Goal: Task Accomplishment & Management: Manage account settings

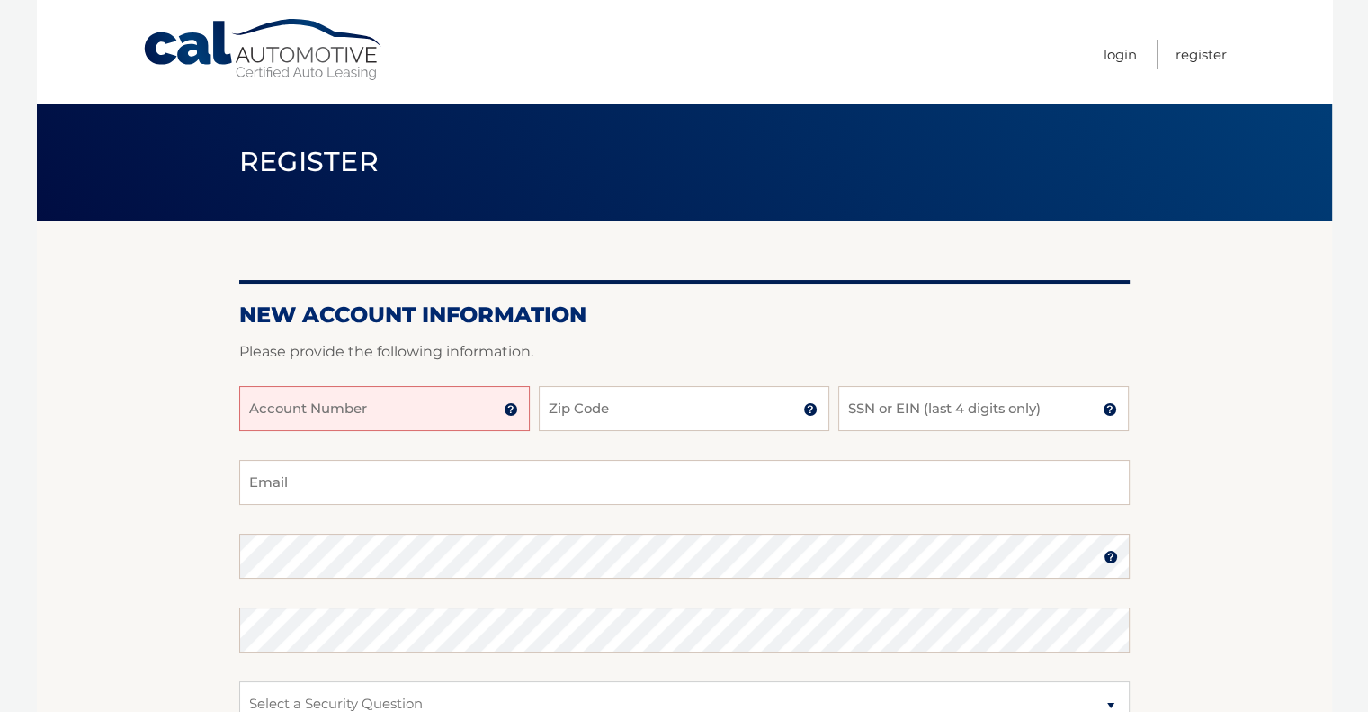
click at [384, 403] on input "Account Number" at bounding box center [384, 408] width 291 height 45
type input "44455994163"
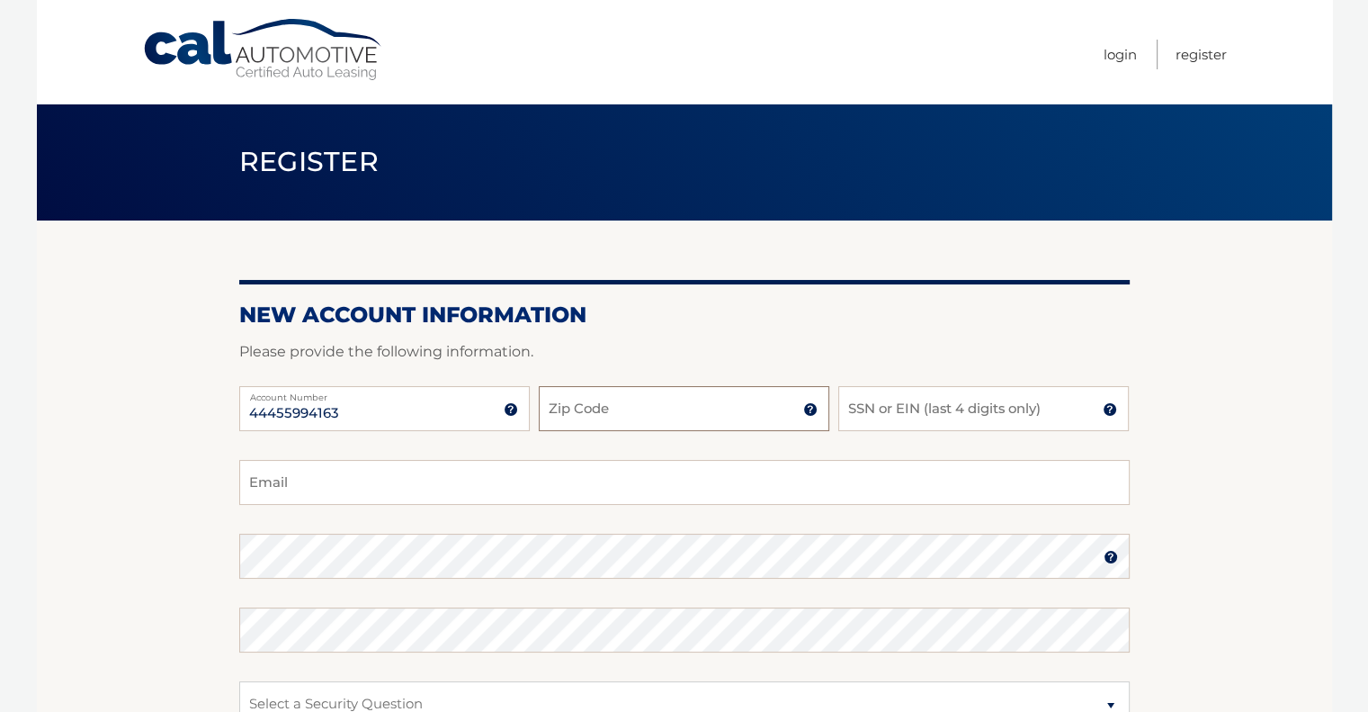
click at [631, 410] on input "Zip Code" at bounding box center [684, 408] width 291 height 45
type input "07727"
type input "[EMAIL_ADDRESS][DOMAIN_NAME]"
click at [876, 405] on input "SSN or EIN (last 4 digits only)" at bounding box center [983, 408] width 291 height 45
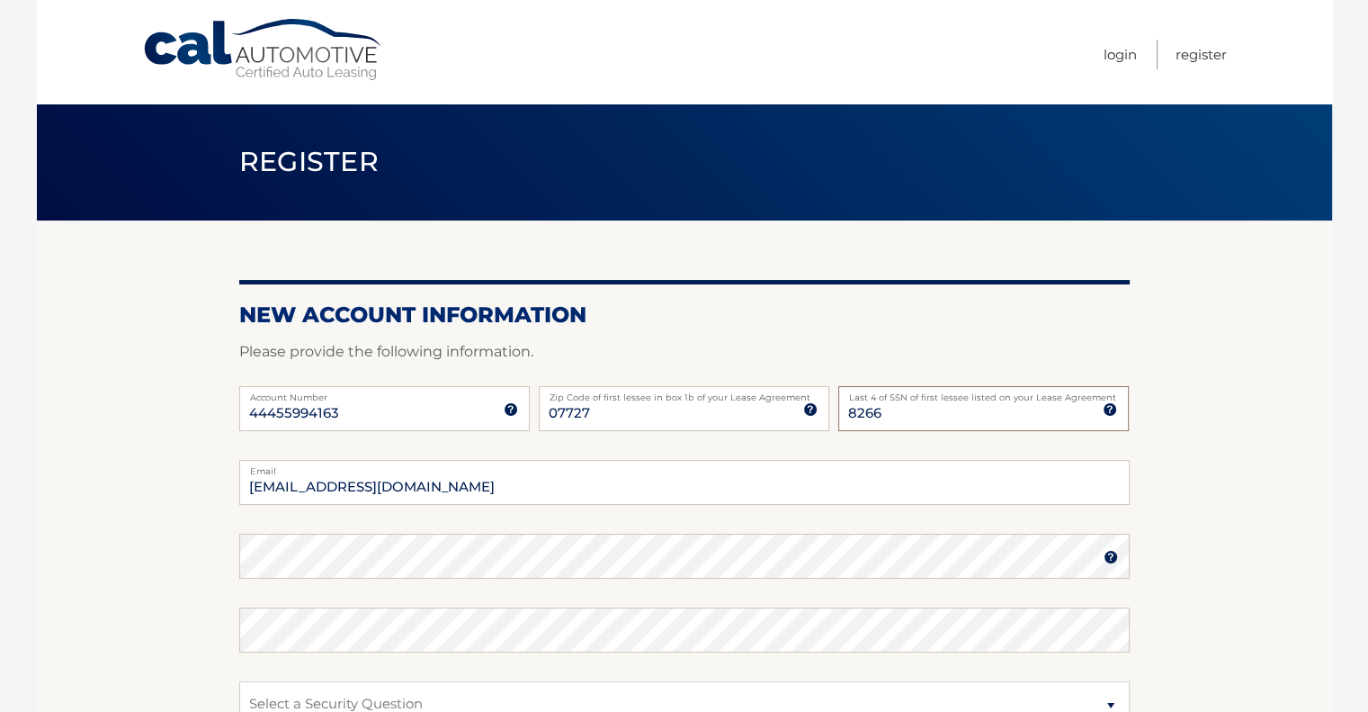
type input "8266"
click at [1111, 557] on img at bounding box center [1111, 557] width 14 height 14
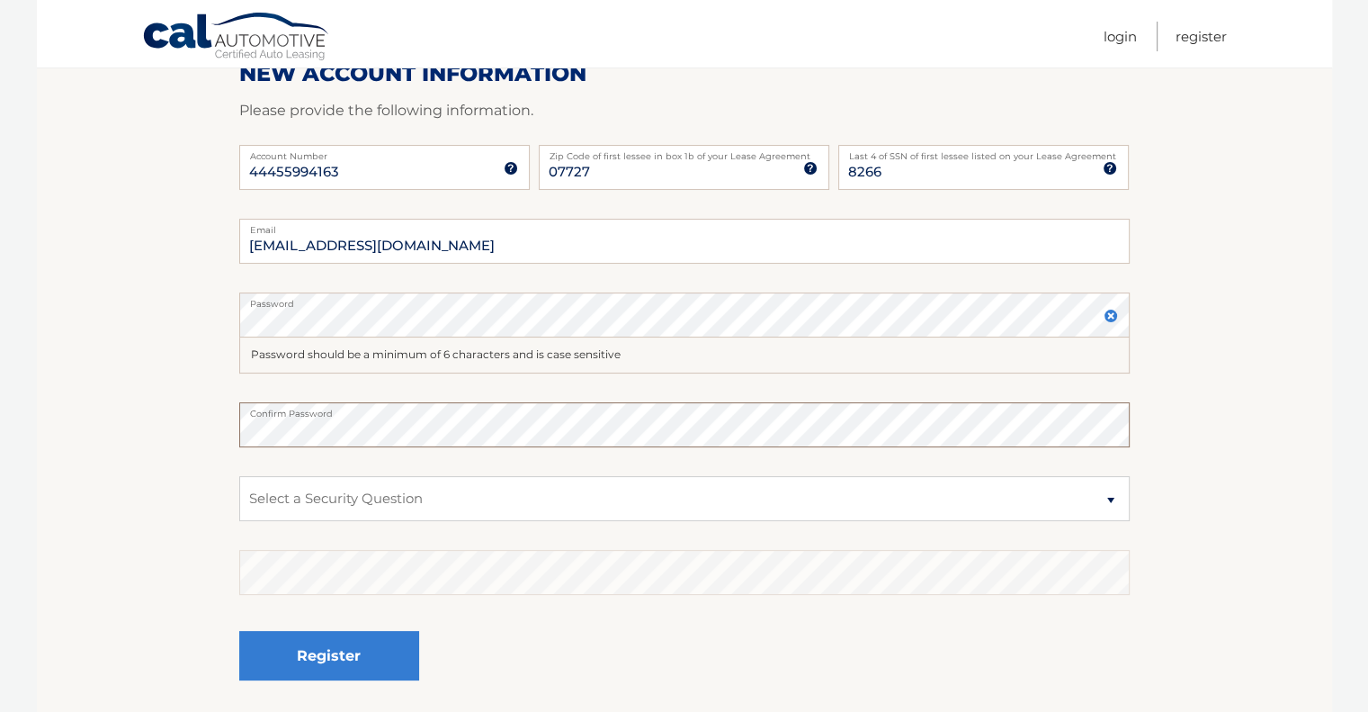
scroll to position [270, 0]
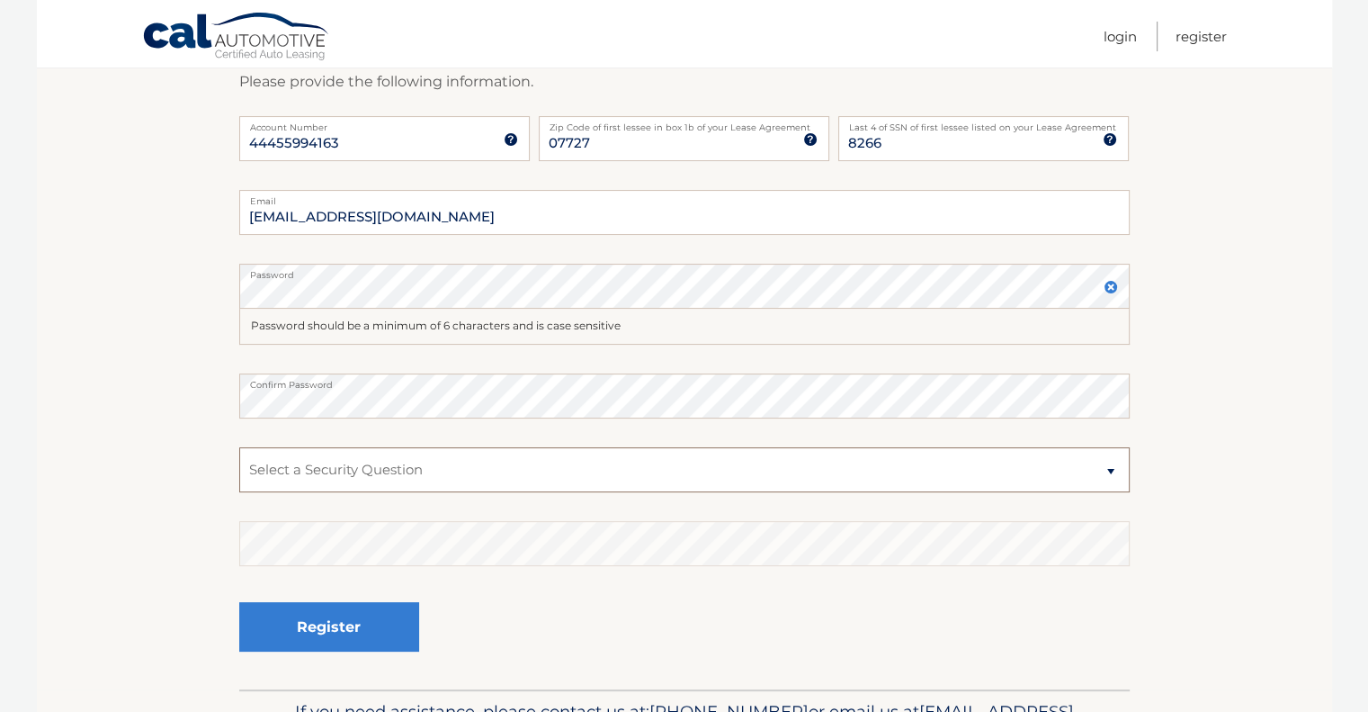
click at [435, 472] on select "Select a Security Question What was the name of your elementary school? What is…" at bounding box center [684, 469] width 890 height 45
select select "1"
click at [239, 447] on select "Select a Security Question What was the name of your elementary school? What is…" at bounding box center [684, 469] width 890 height 45
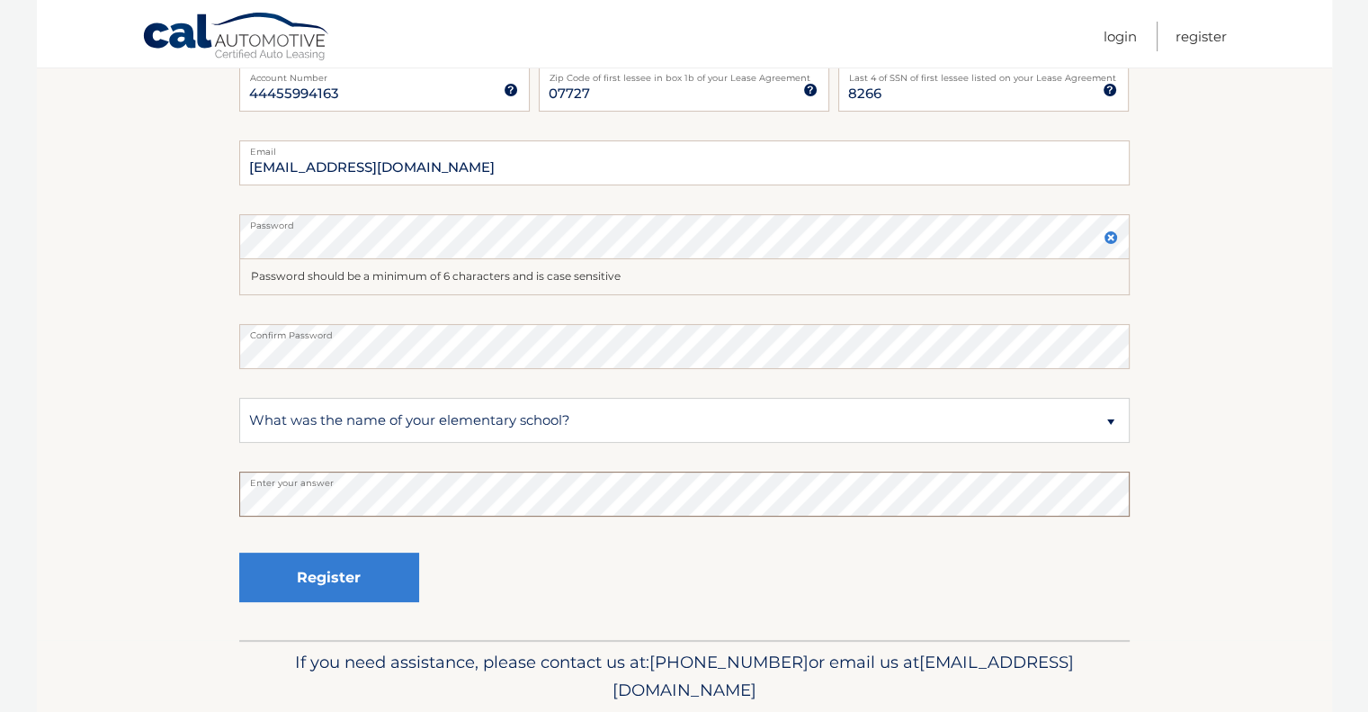
scroll to position [360, 0]
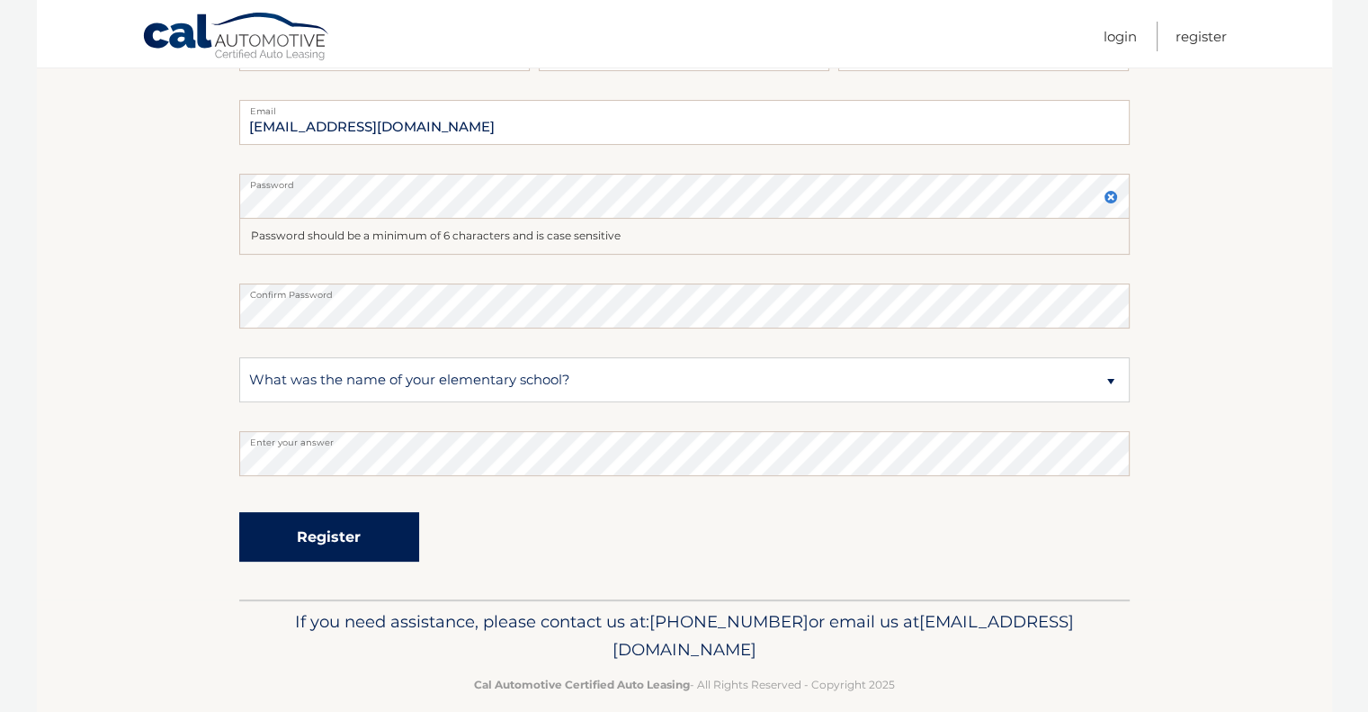
click at [342, 537] on button "Register" at bounding box center [329, 536] width 180 height 49
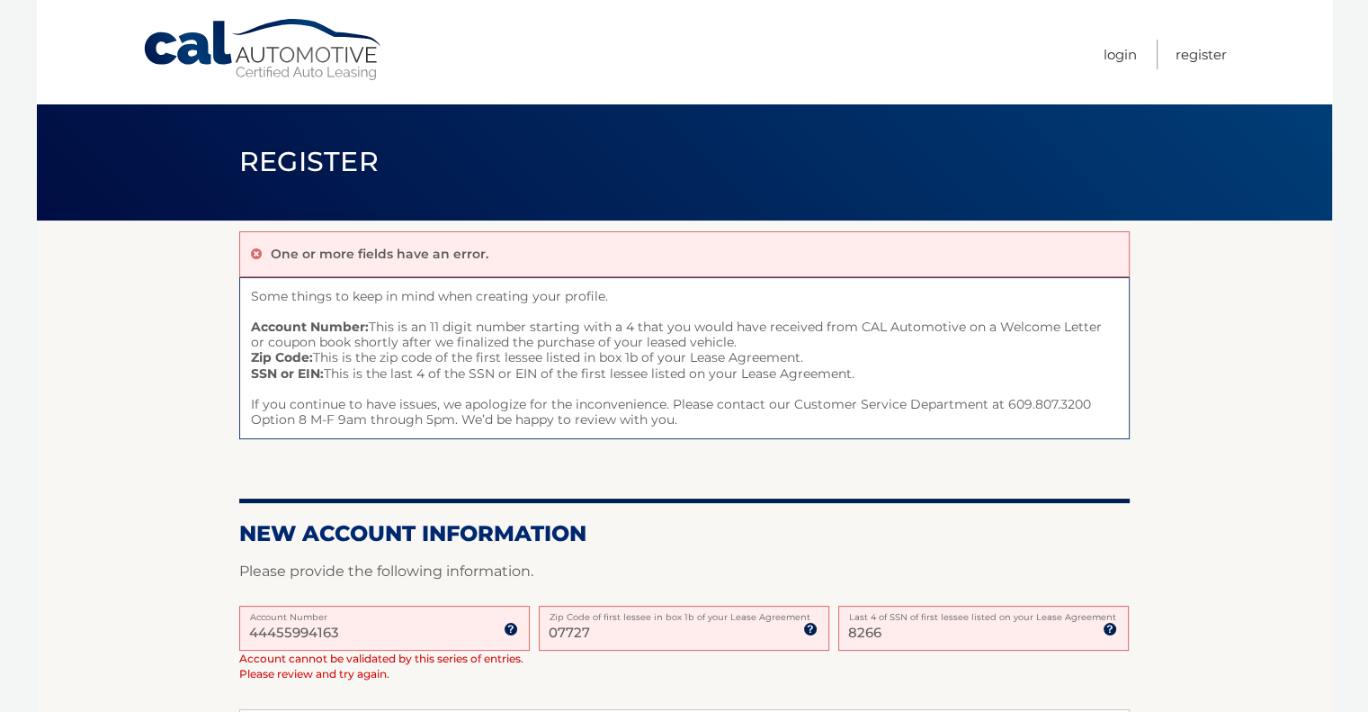
scroll to position [90, 0]
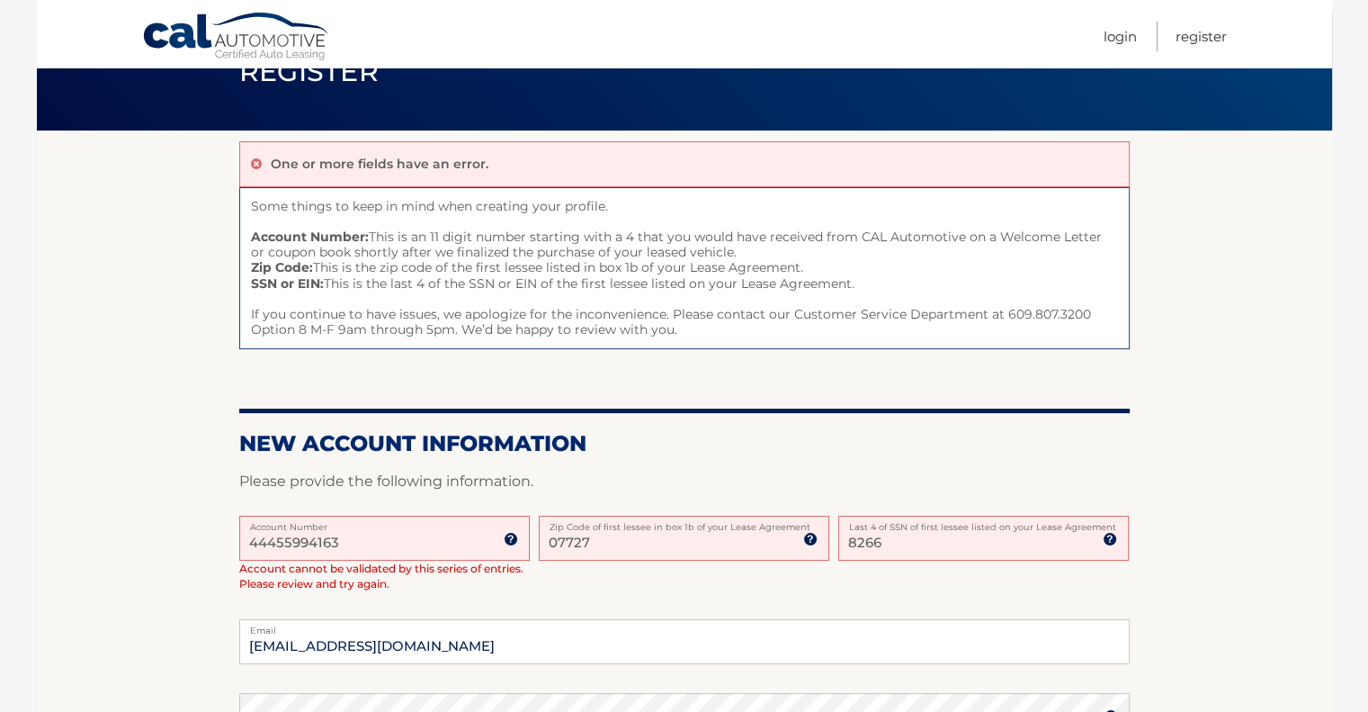
click at [851, 539] on input "8266" at bounding box center [983, 537] width 291 height 45
click at [847, 540] on input "8266" at bounding box center [983, 537] width 291 height 45
click at [886, 535] on input "8266" at bounding box center [983, 537] width 291 height 45
click at [754, 436] on h2 "New Account Information" at bounding box center [684, 443] width 890 height 27
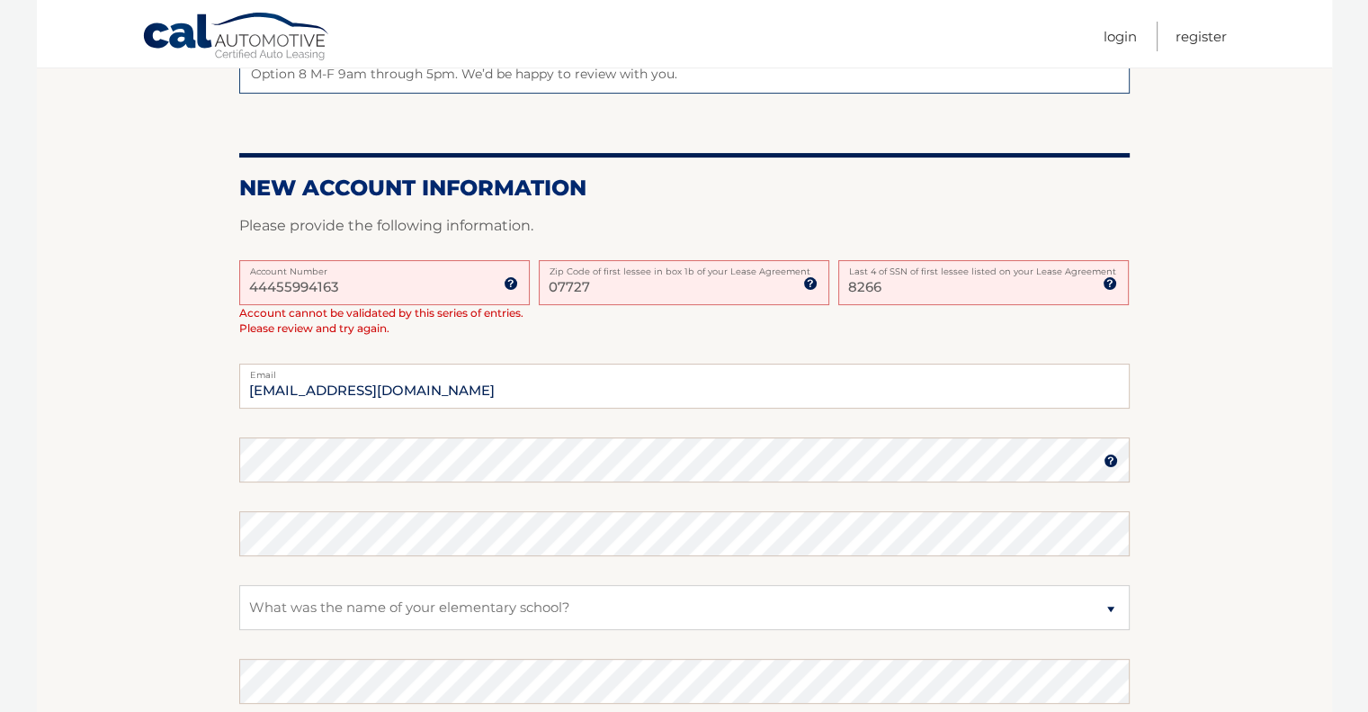
scroll to position [270, 0]
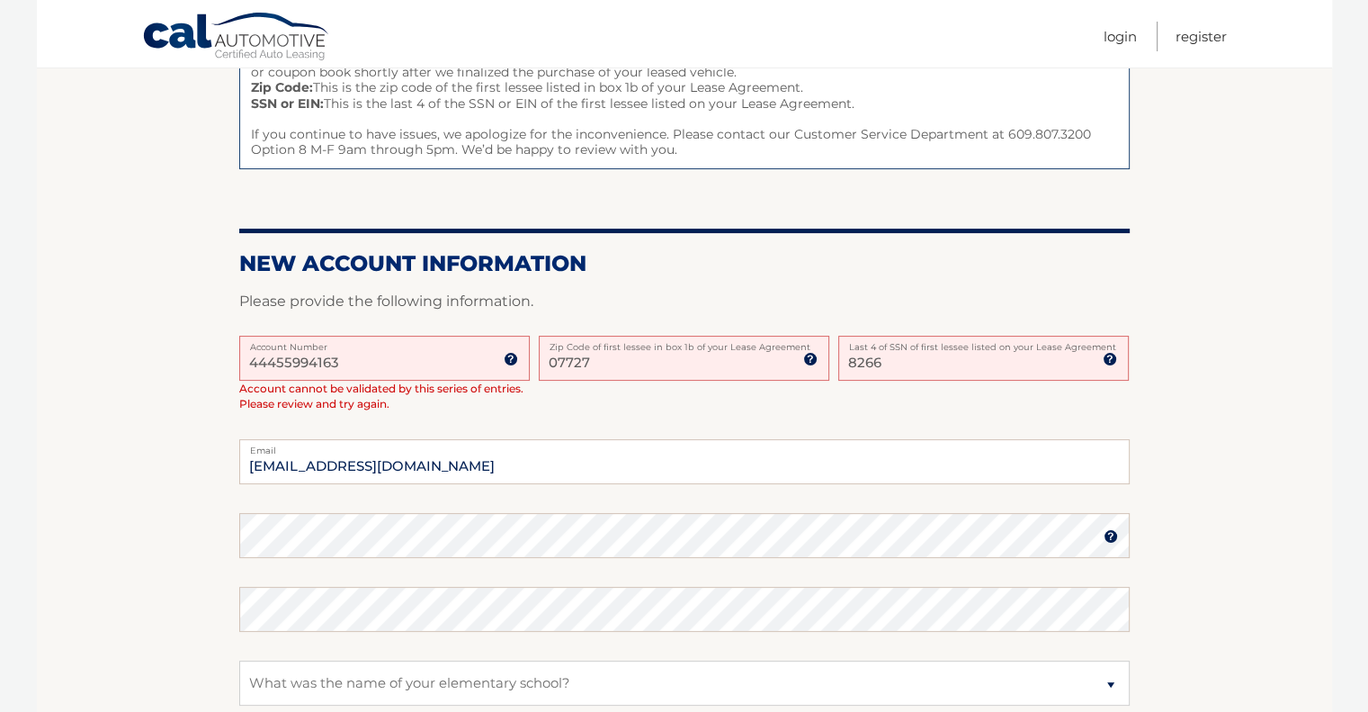
click at [382, 365] on input "44455994163" at bounding box center [384, 358] width 291 height 45
click at [895, 362] on input "8266" at bounding box center [983, 358] width 291 height 45
drag, startPoint x: 893, startPoint y: 362, endPoint x: 824, endPoint y: 368, distance: 69.5
click at [824, 368] on div "44455994163 Account Number 11 digit account number provided on your coupon book…" at bounding box center [684, 388] width 890 height 104
type input "8266"
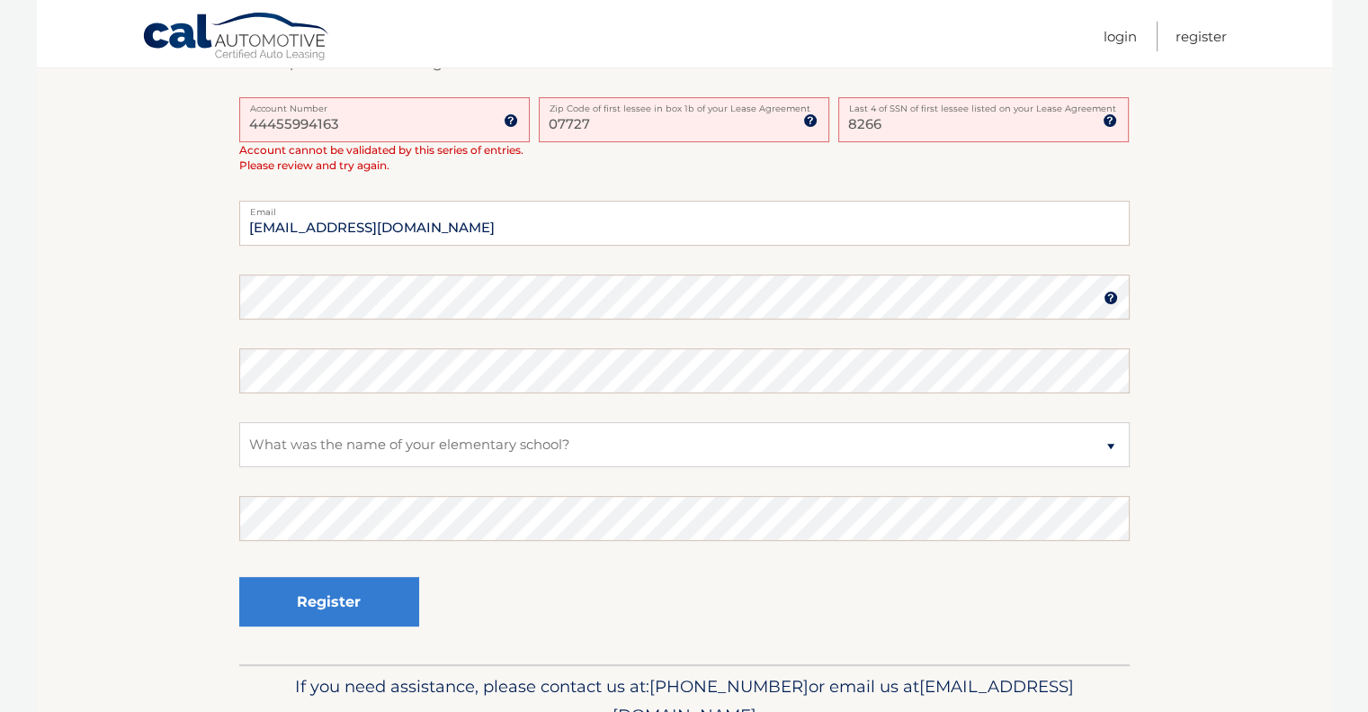
scroll to position [540, 0]
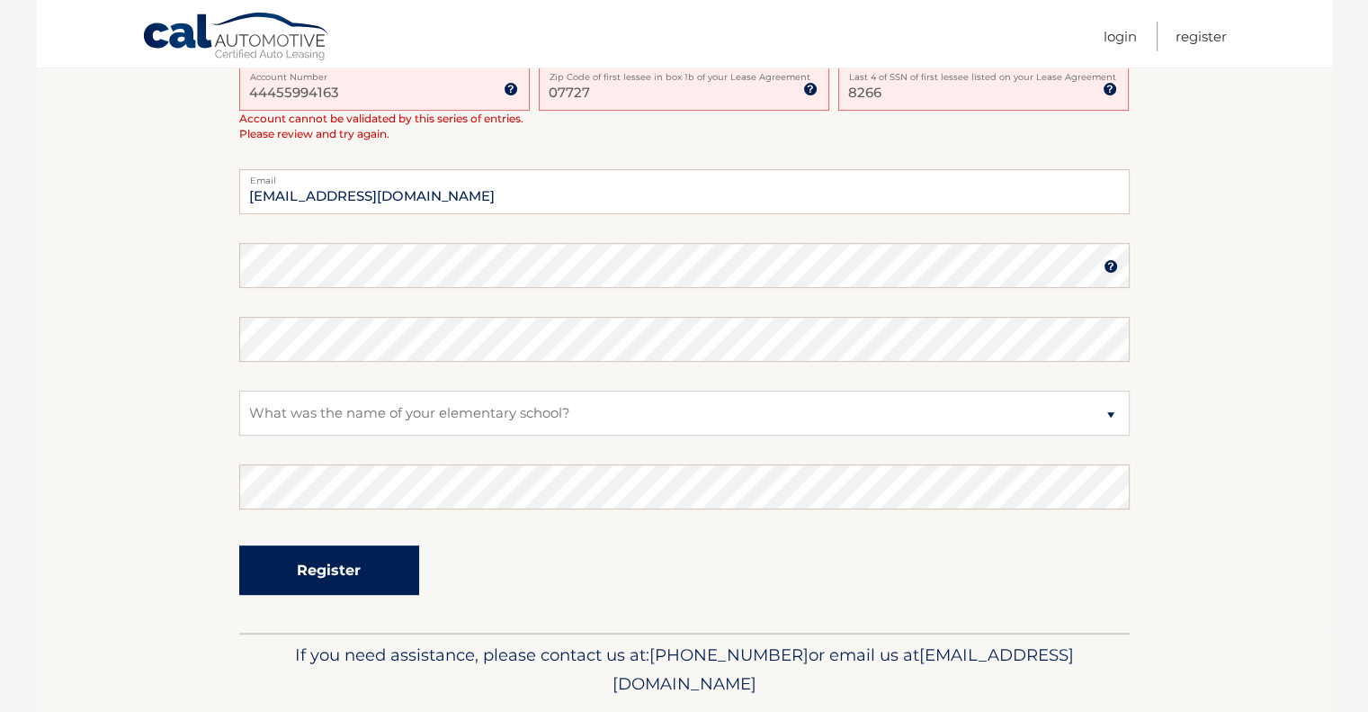
click at [351, 565] on button "Register" at bounding box center [329, 569] width 180 height 49
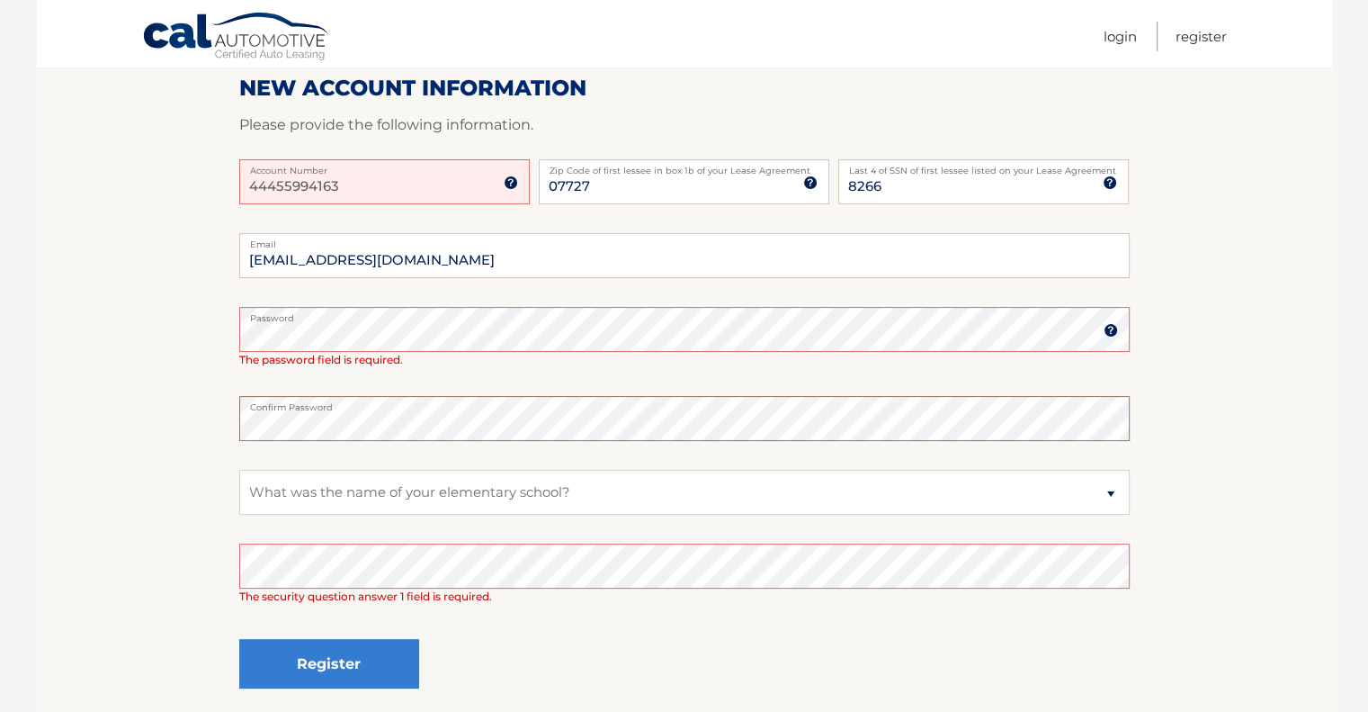
scroll to position [360, 0]
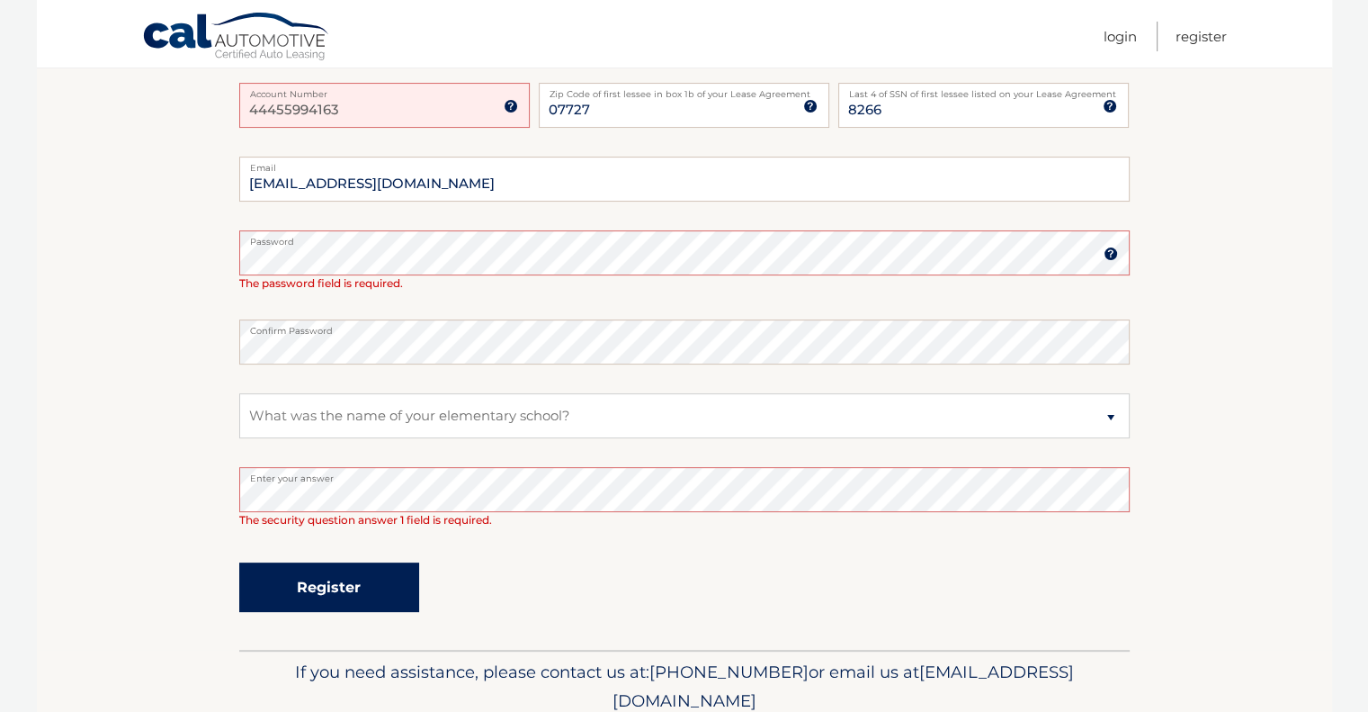
click at [324, 578] on button "Register" at bounding box center [329, 586] width 180 height 49
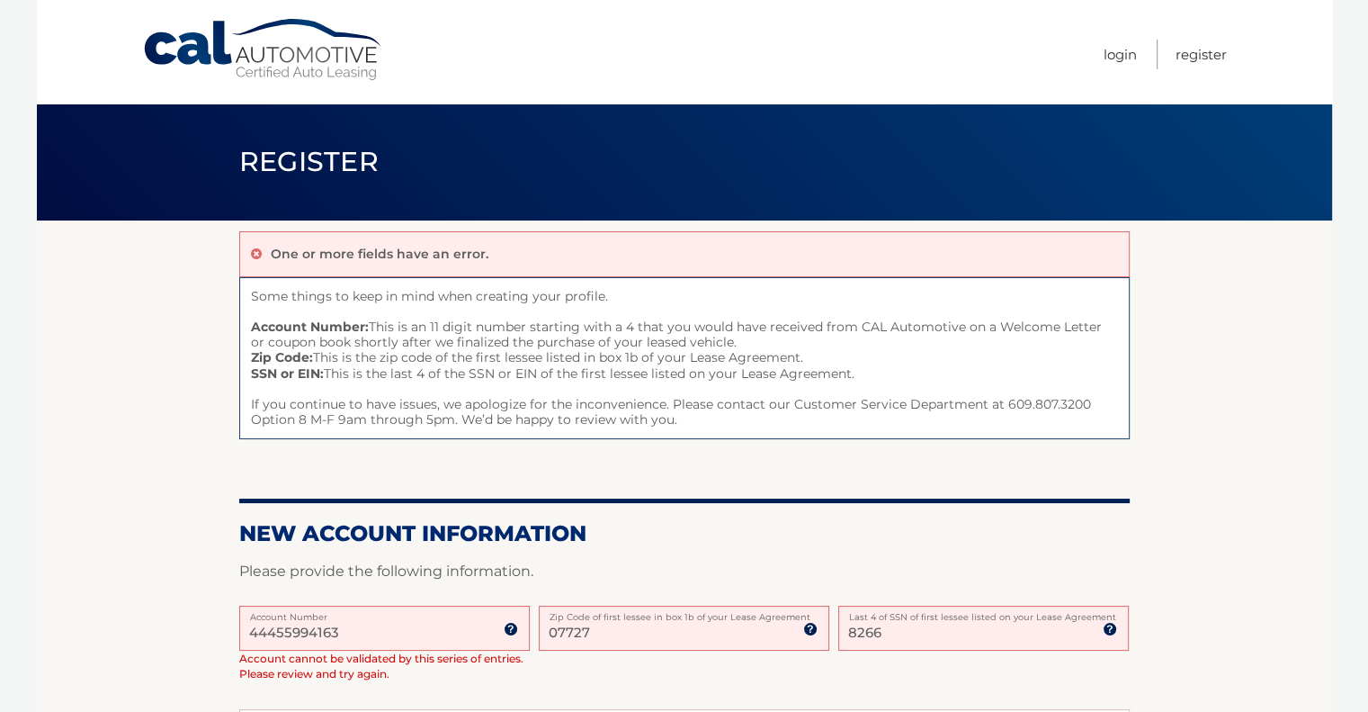
click at [1266, 320] on section "One or more fields have an error. Some things to keep in mind when creating you…" at bounding box center [684, 696] width 1295 height 952
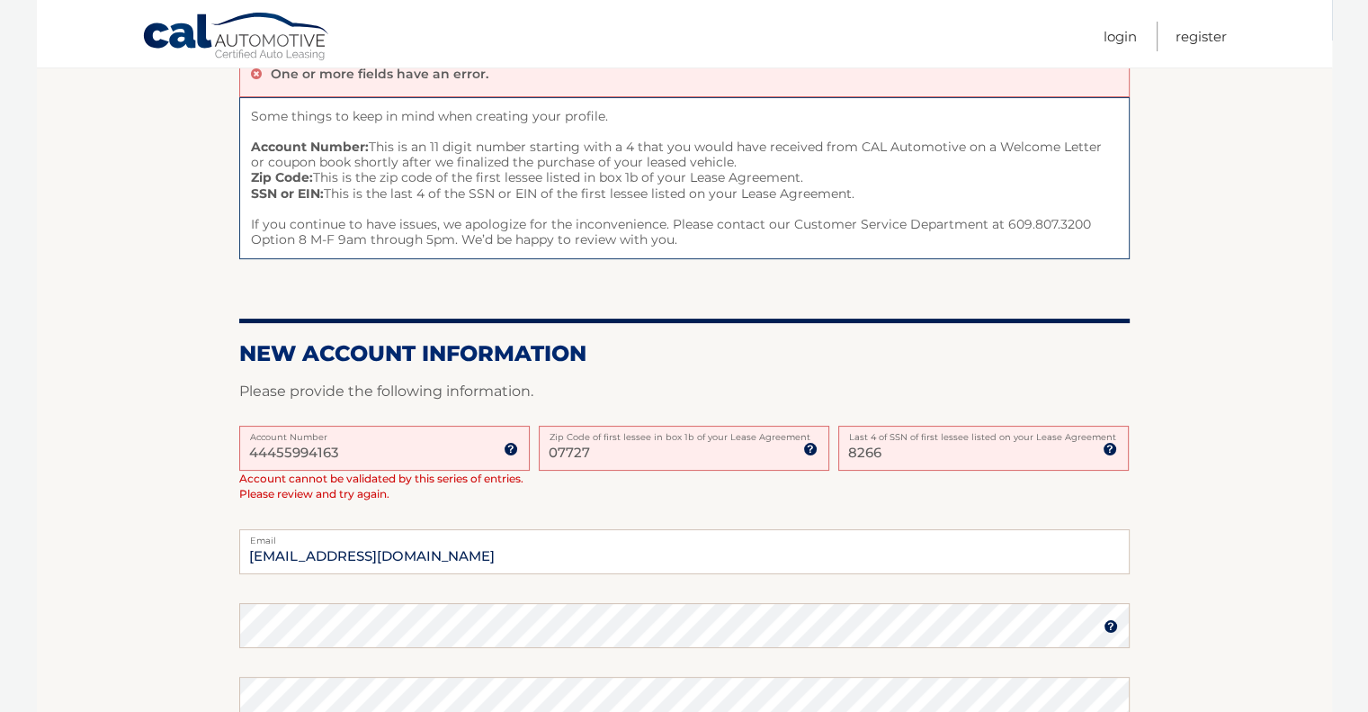
scroll to position [270, 0]
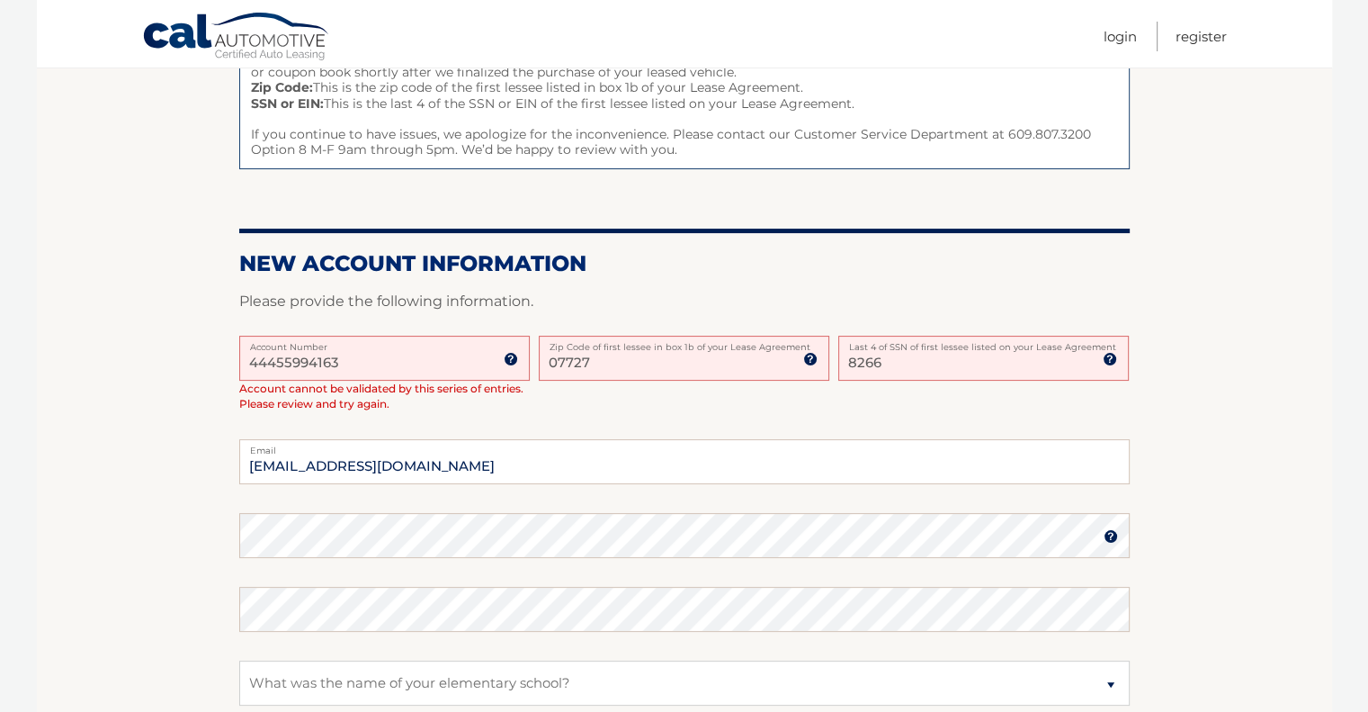
drag, startPoint x: 885, startPoint y: 356, endPoint x: 830, endPoint y: 366, distance: 55.8
click at [830, 365] on div "44455994163 Account Number 11 digit account number provided on your coupon book…" at bounding box center [684, 388] width 890 height 104
type input "1968"
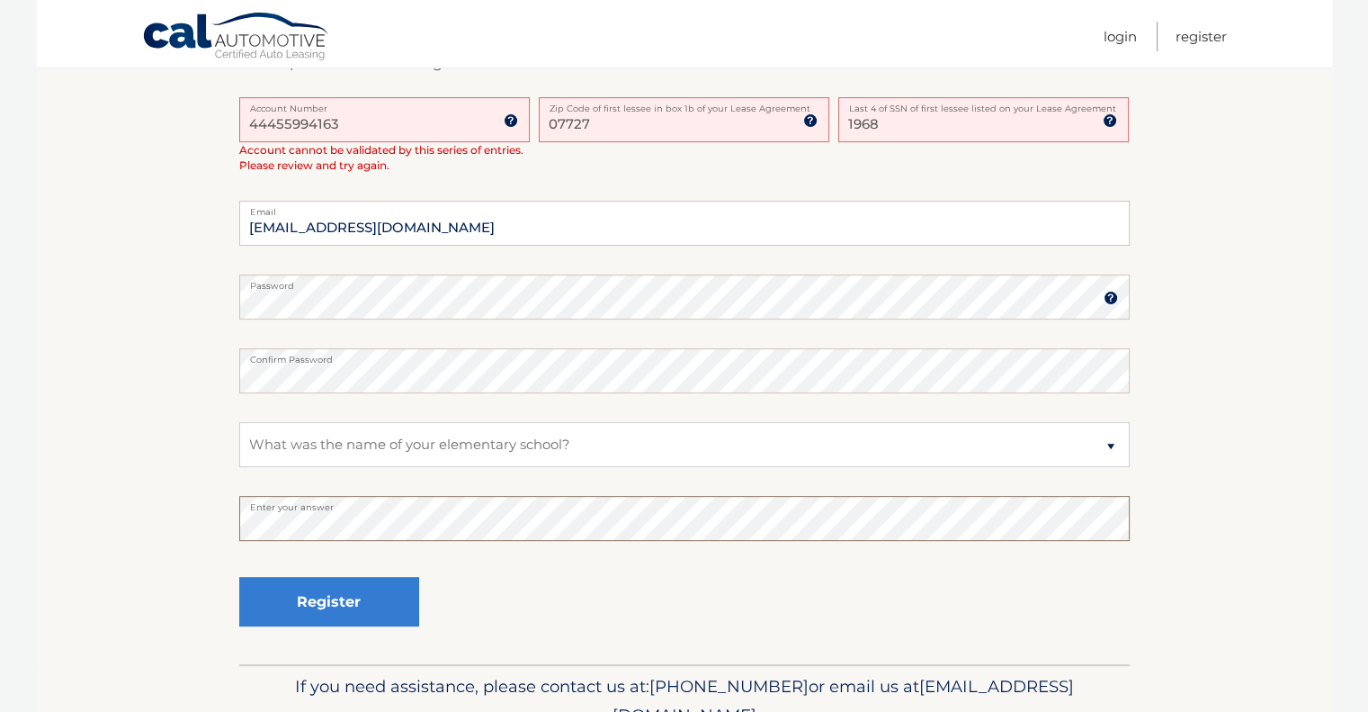
scroll to position [540, 0]
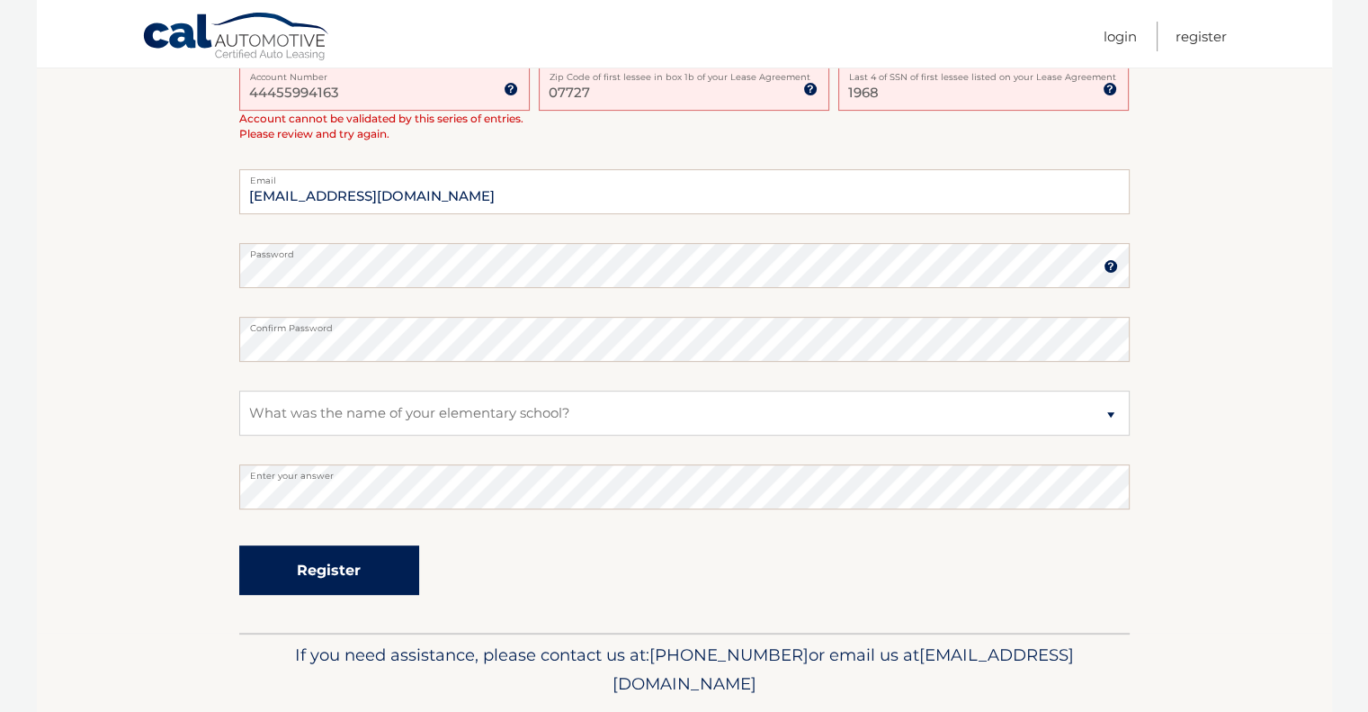
click at [355, 571] on button "Register" at bounding box center [329, 569] width 180 height 49
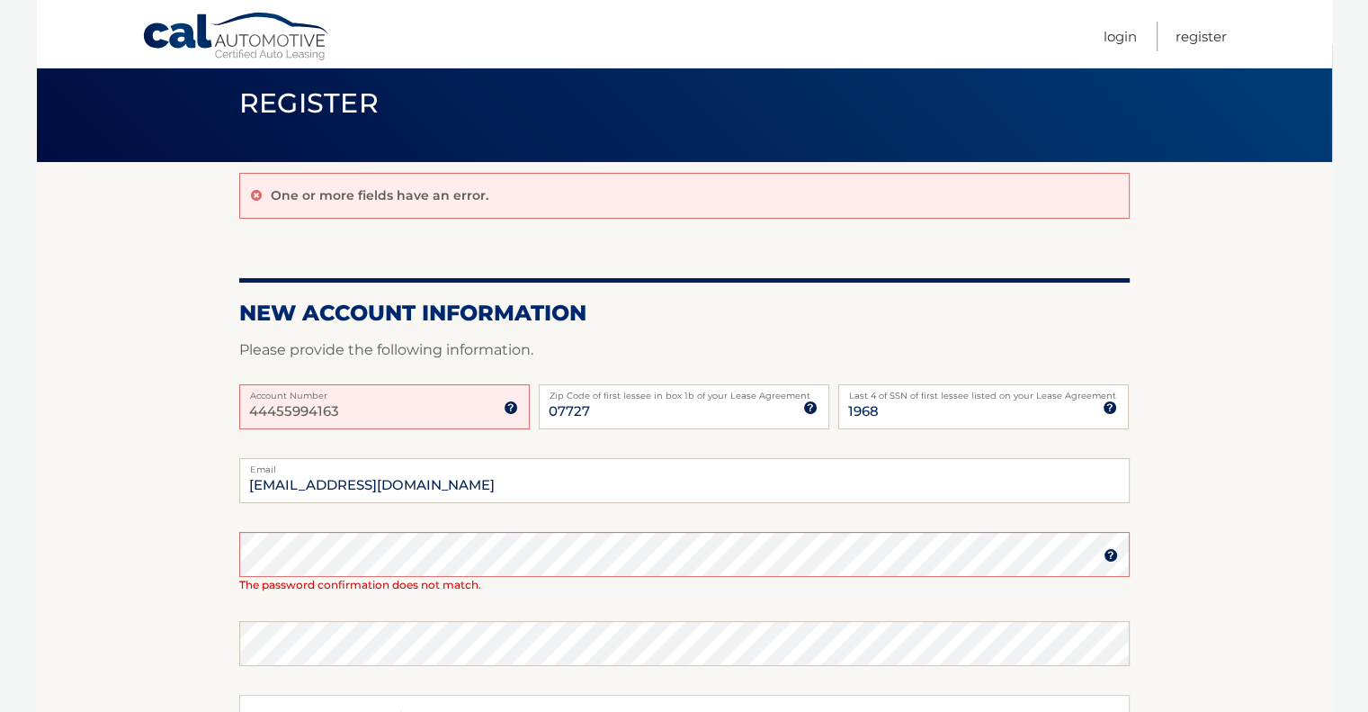
scroll to position [90, 0]
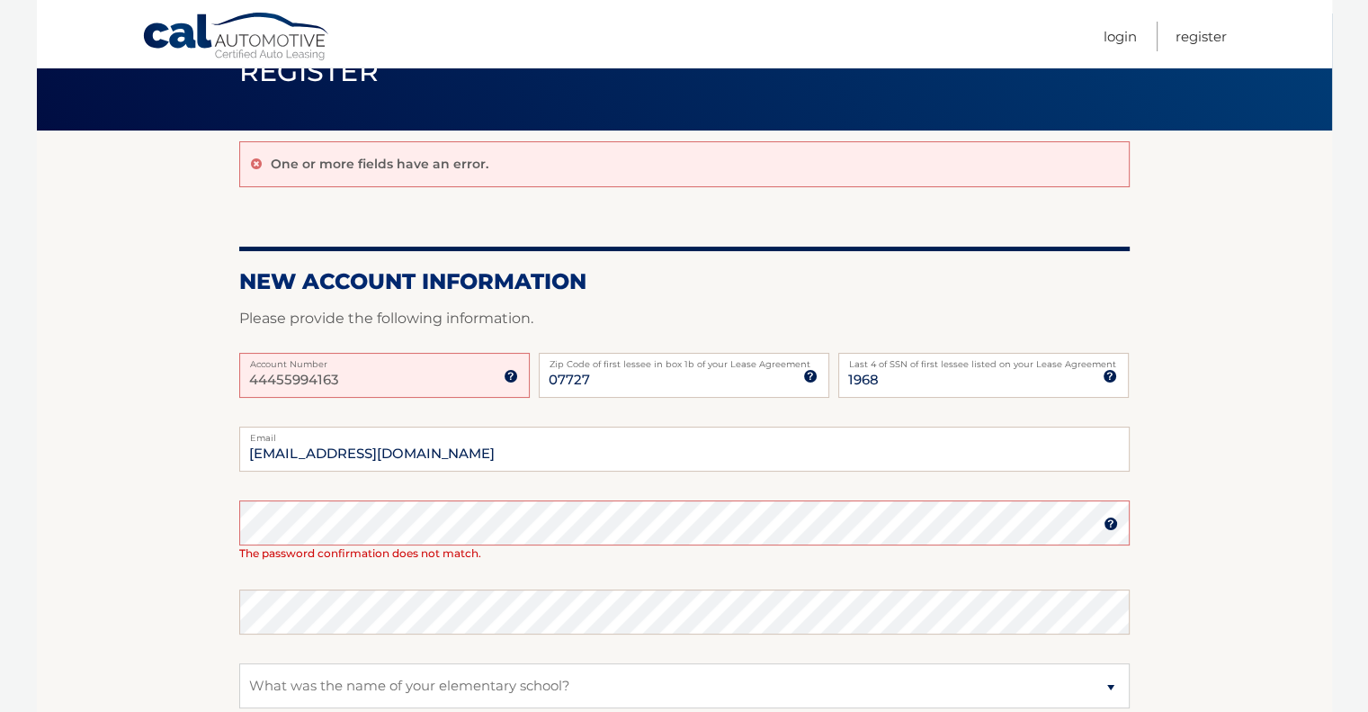
click at [211, 533] on section "One or more fields have an error. New Account Information Please provide the fo…" at bounding box center [684, 517] width 1295 height 774
click at [235, 526] on section "One or more fields have an error. New Account Information Please provide the fo…" at bounding box center [684, 517] width 1295 height 774
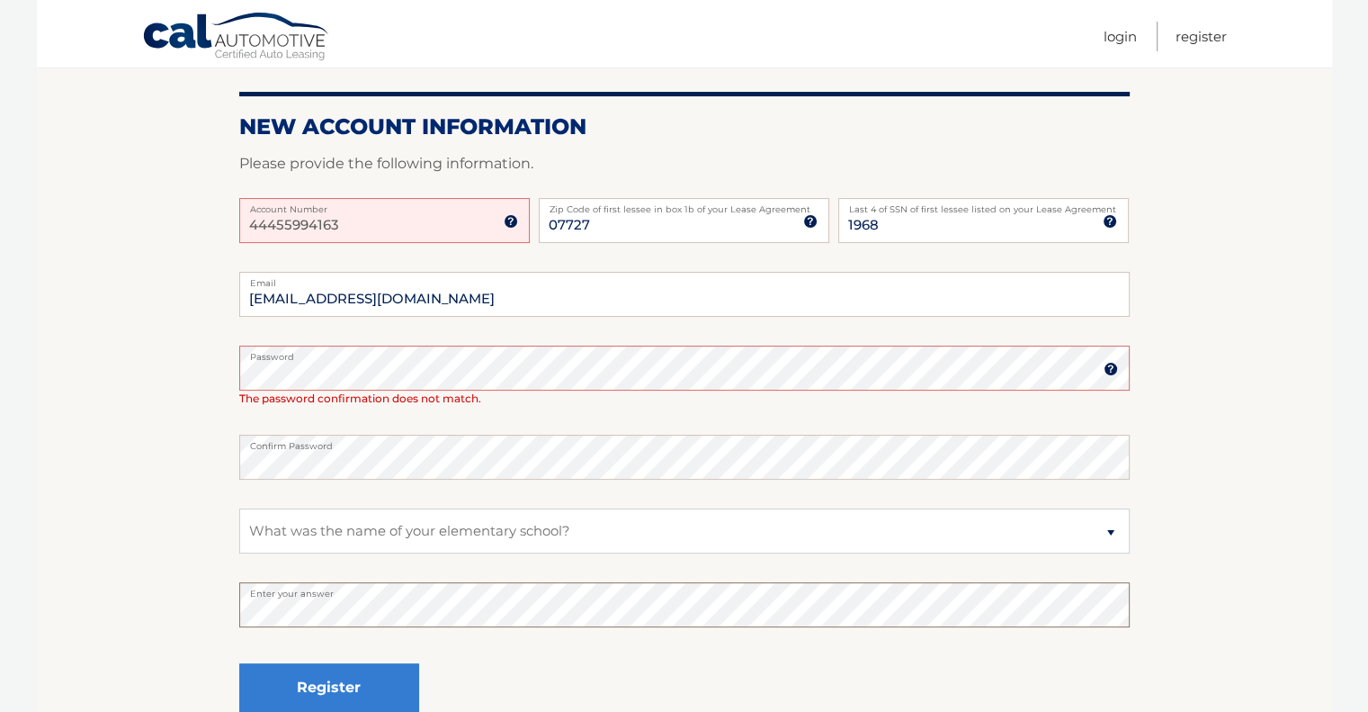
scroll to position [360, 0]
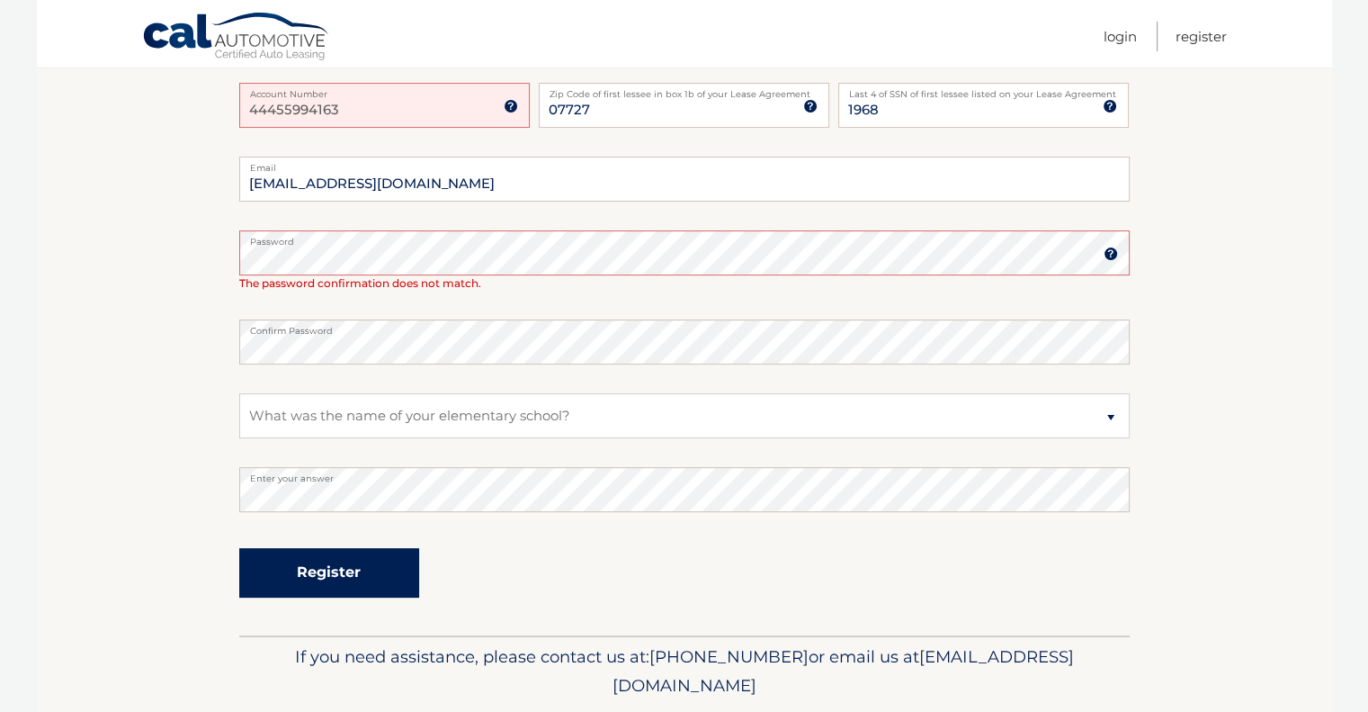
click at [326, 571] on button "Register" at bounding box center [329, 572] width 180 height 49
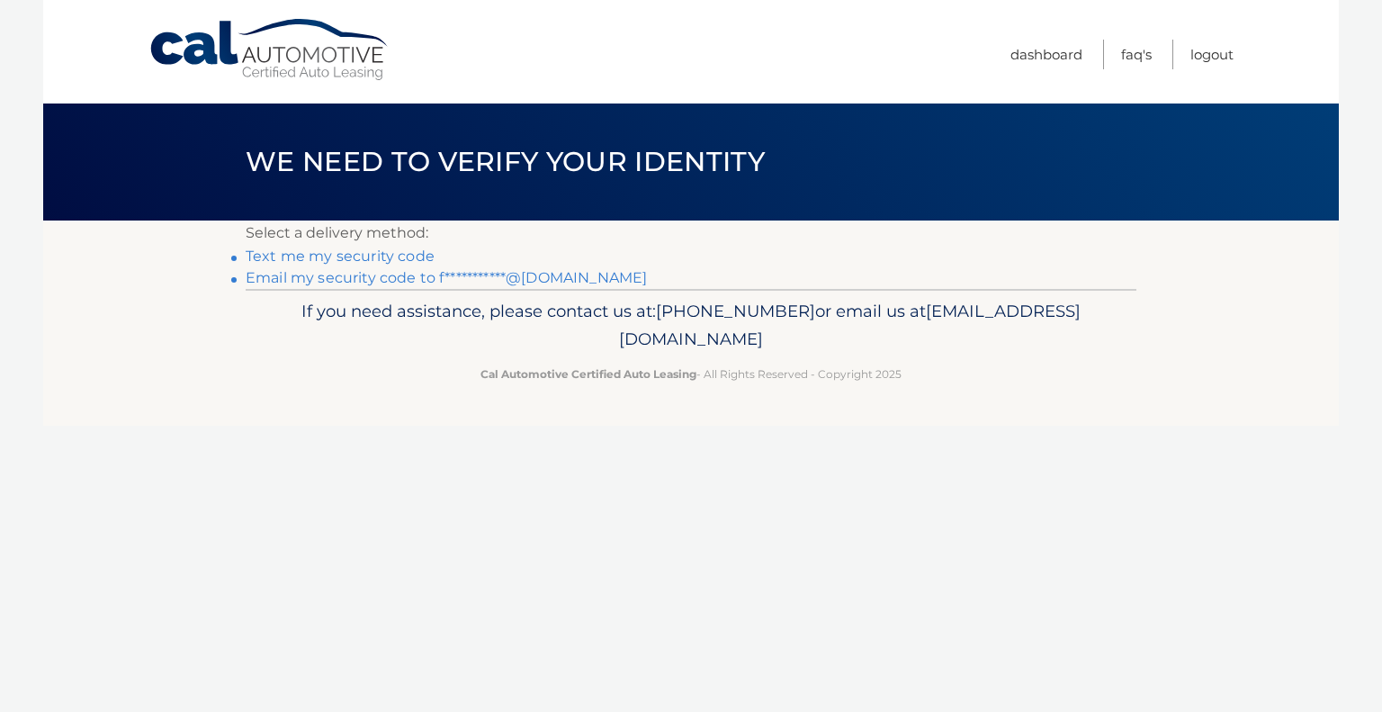
click at [346, 258] on link "Text me my security code" at bounding box center [340, 255] width 189 height 17
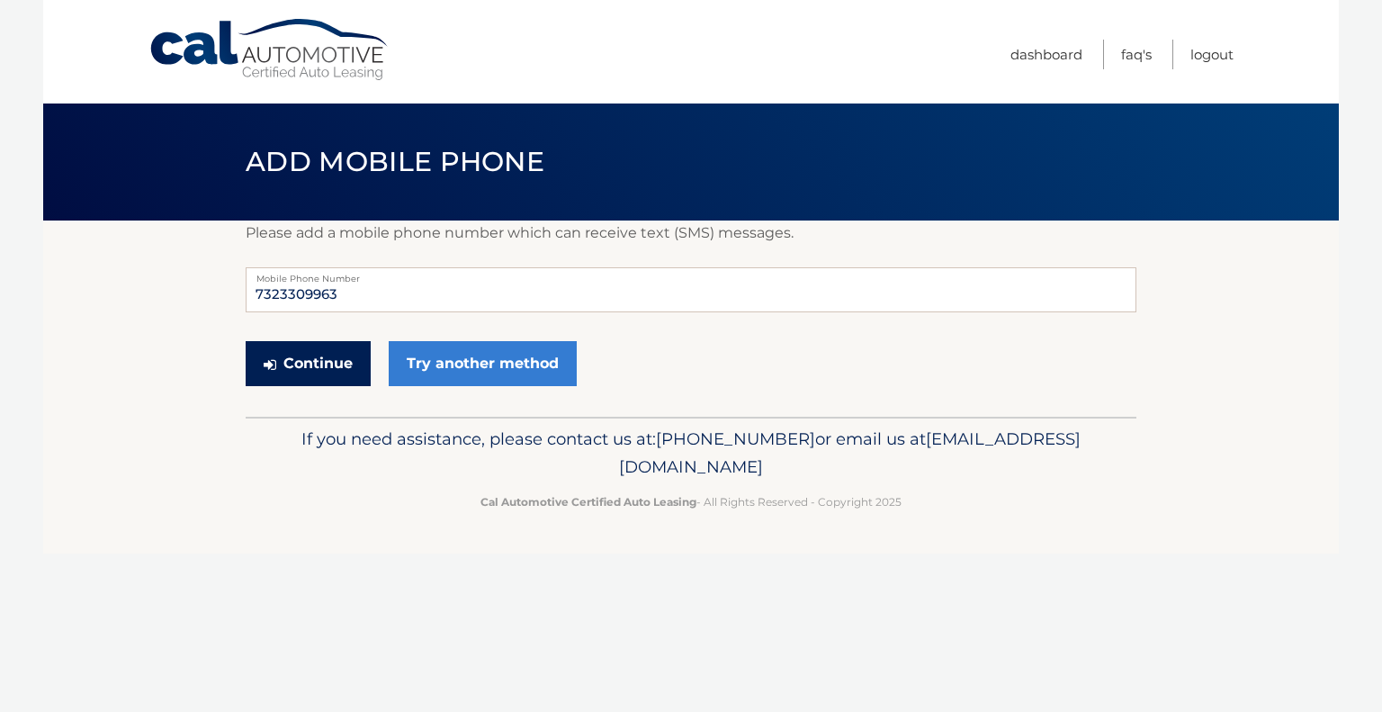
click at [317, 363] on button "Continue" at bounding box center [308, 363] width 125 height 45
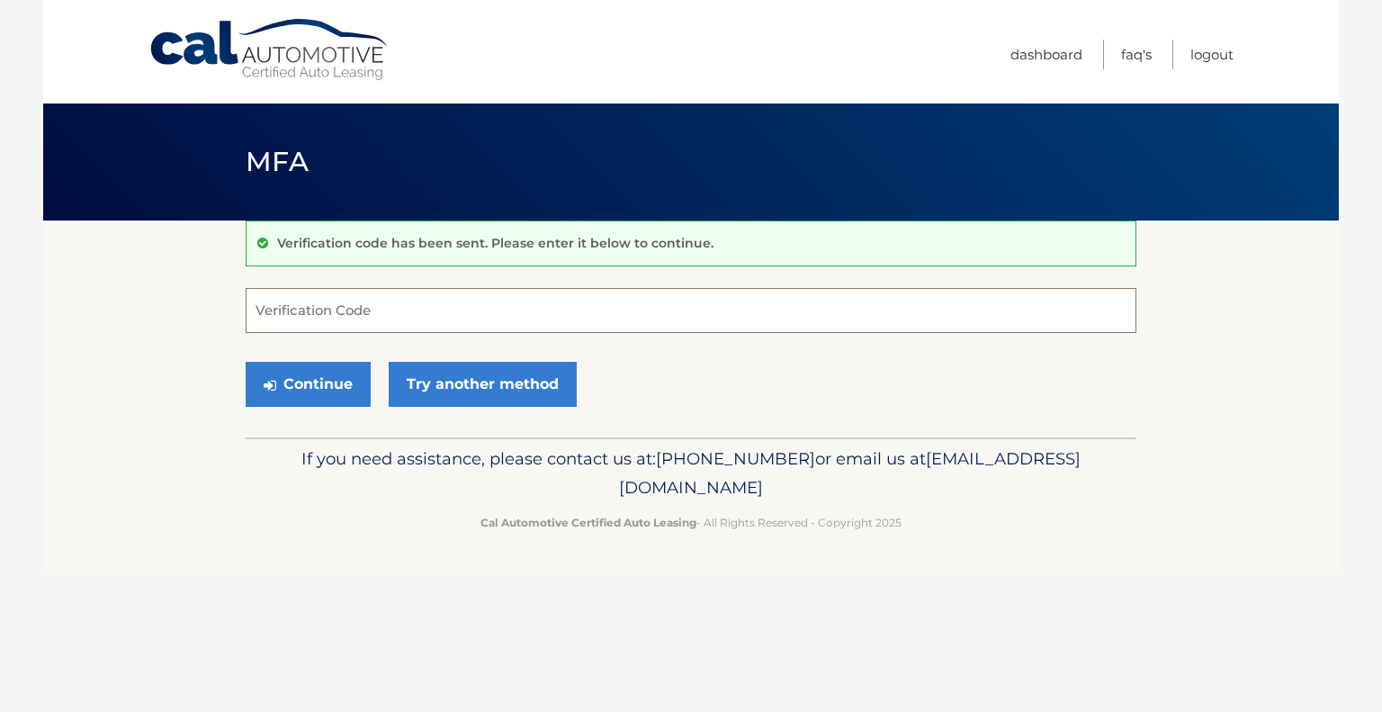
click at [312, 310] on input "Verification Code" at bounding box center [691, 310] width 890 height 45
type input "286827"
click at [309, 388] on button "Continue" at bounding box center [308, 384] width 125 height 45
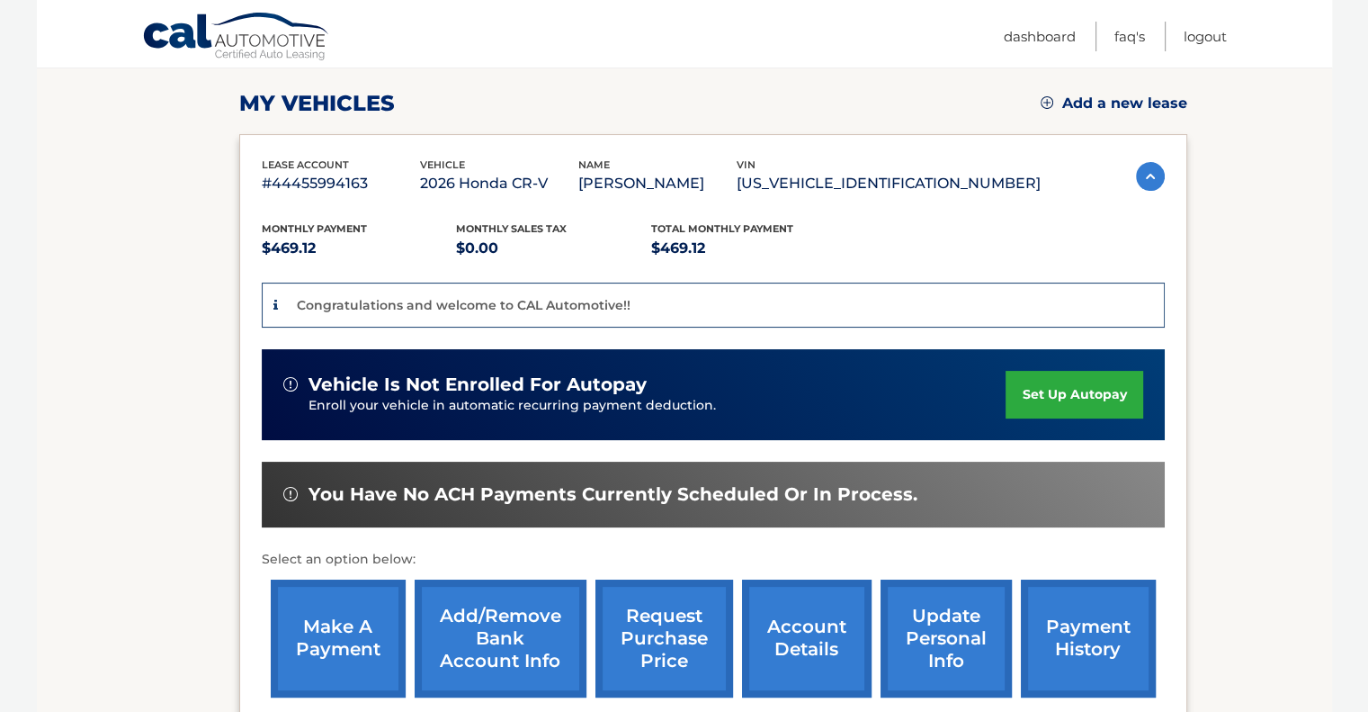
scroll to position [270, 0]
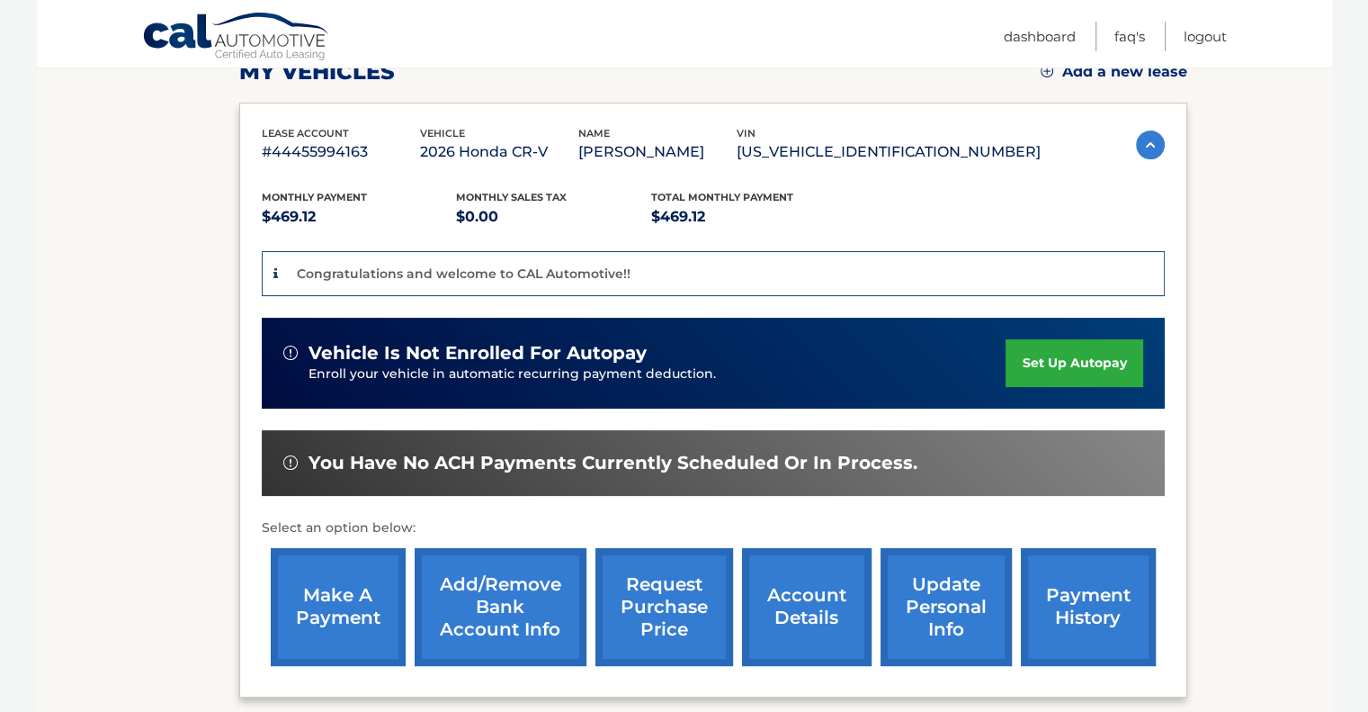
click at [1027, 354] on link "set up autopay" at bounding box center [1074, 363] width 137 height 48
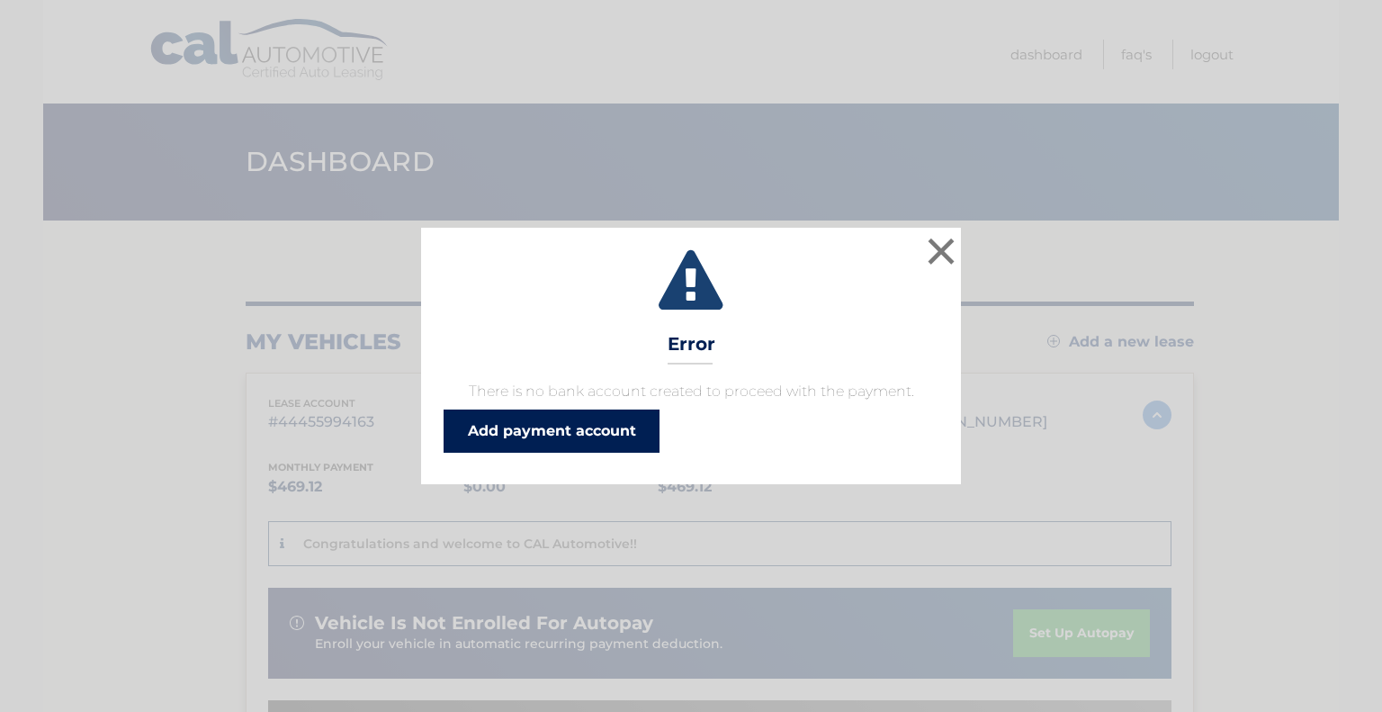
click at [532, 427] on link "Add payment account" at bounding box center [551, 430] width 216 height 43
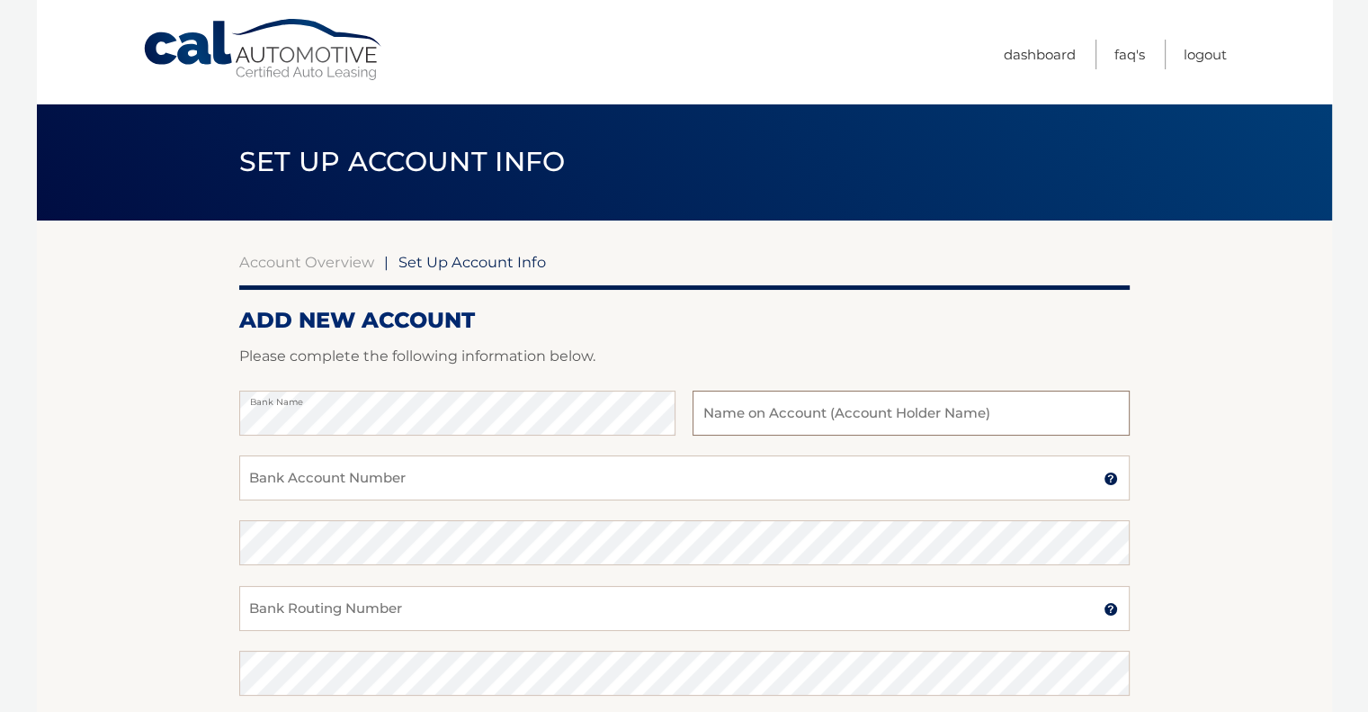
click at [756, 406] on input "text" at bounding box center [911, 412] width 436 height 45
click at [768, 416] on input "Christine Daly" at bounding box center [911, 412] width 436 height 45
type input "Christine and James Daly"
click at [389, 479] on input "Bank Account Number" at bounding box center [684, 477] width 890 height 45
type input "8015674434"
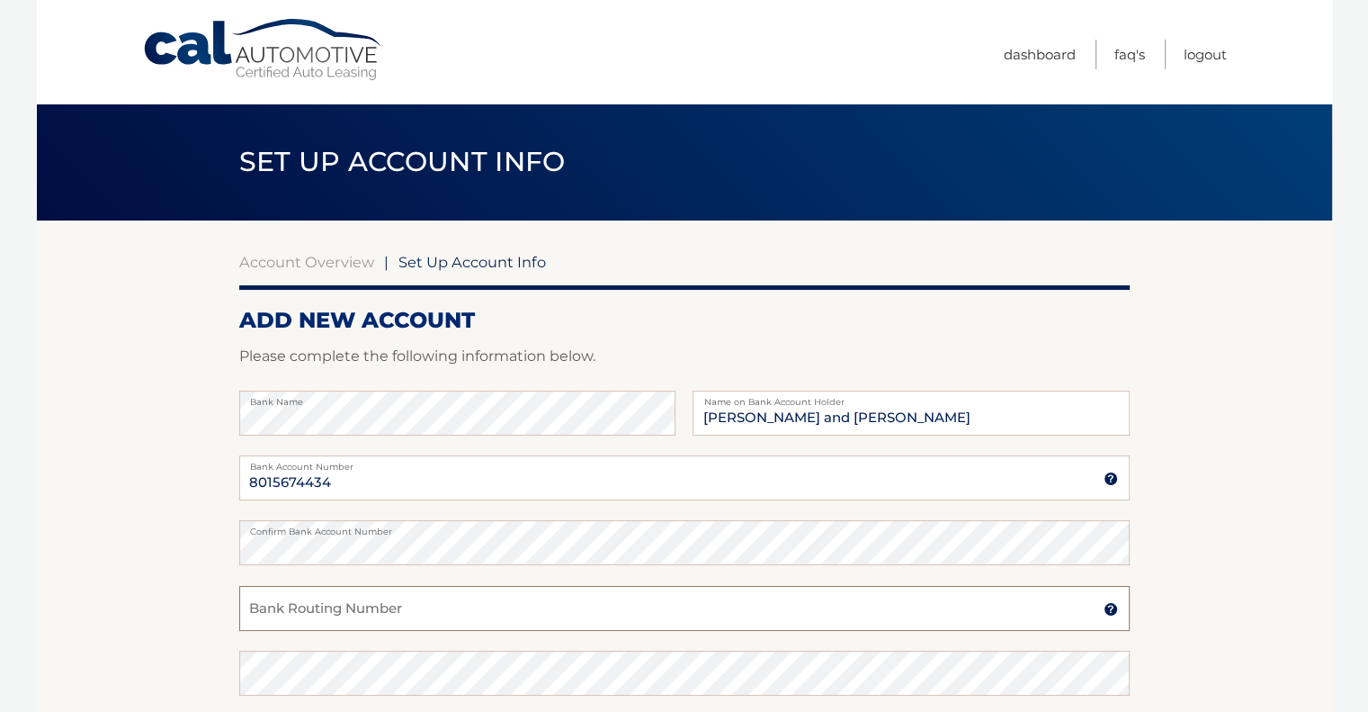
click at [310, 604] on input "Bank Routing Number" at bounding box center [684, 608] width 890 height 45
type input "0"
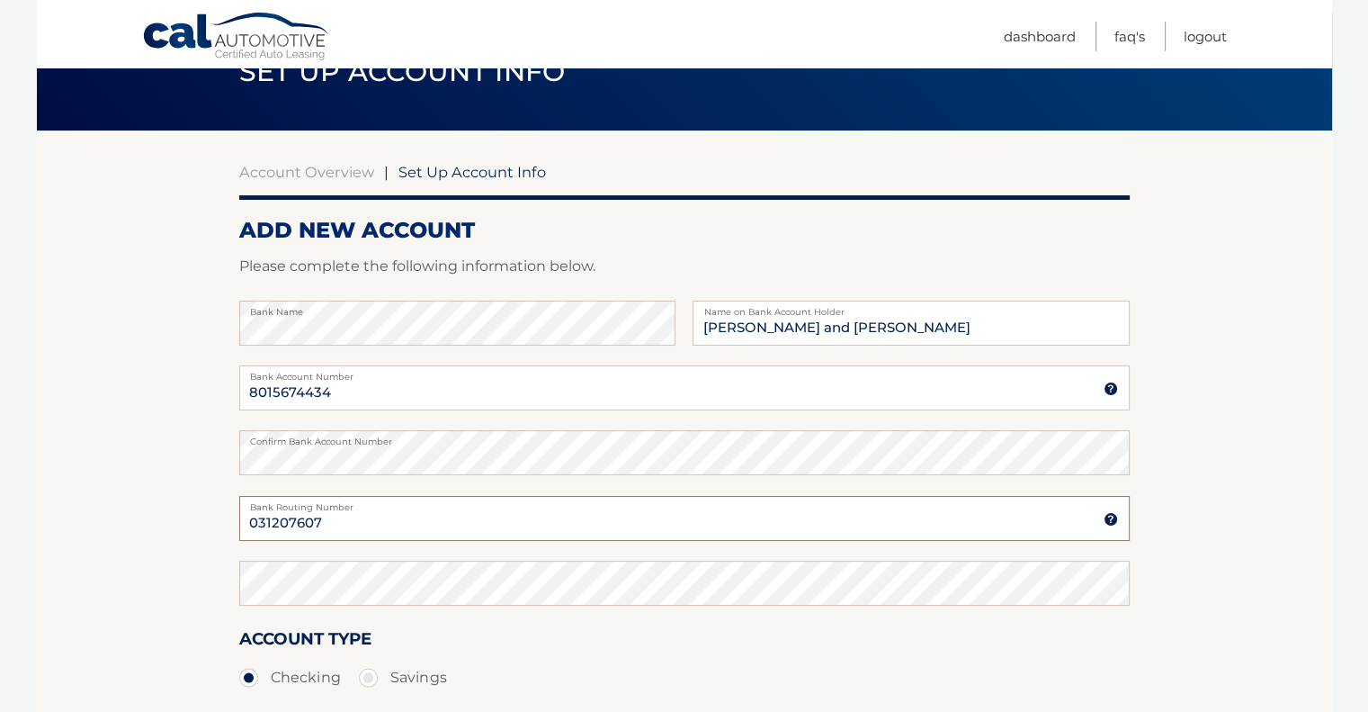
type input "031207607"
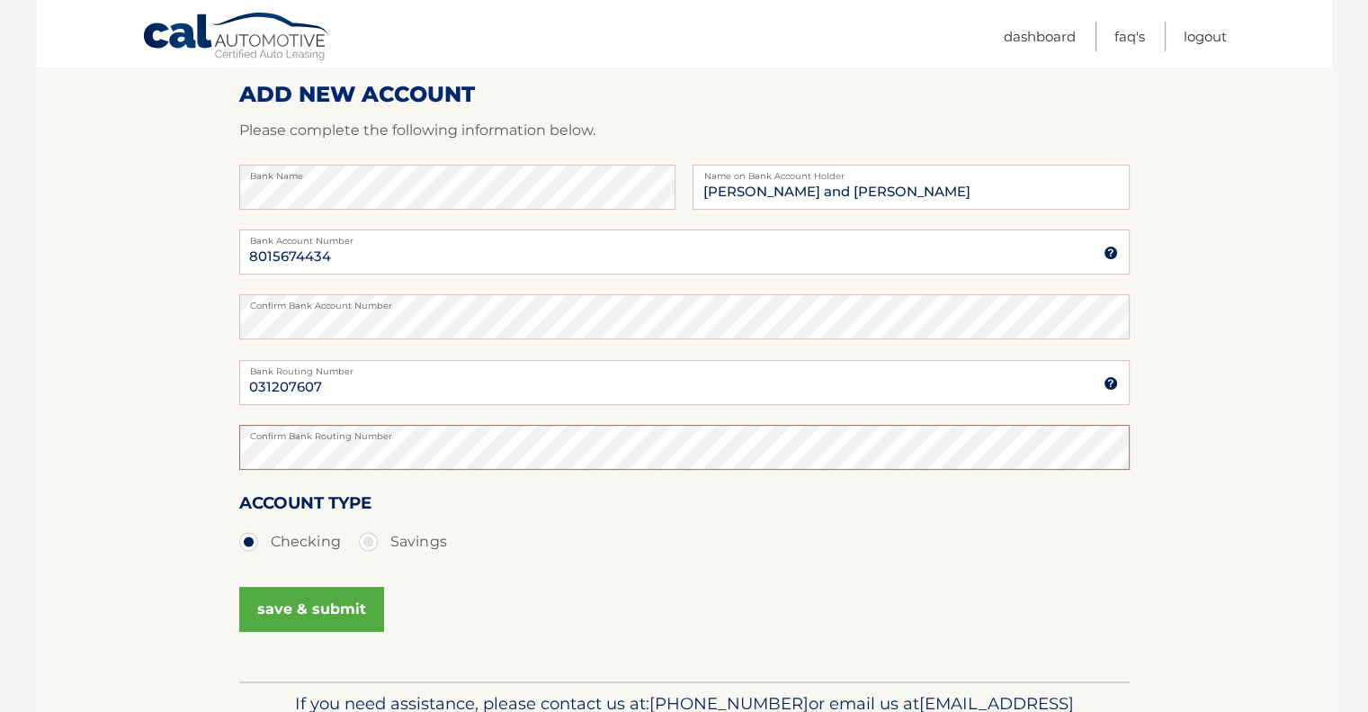
scroll to position [270, 0]
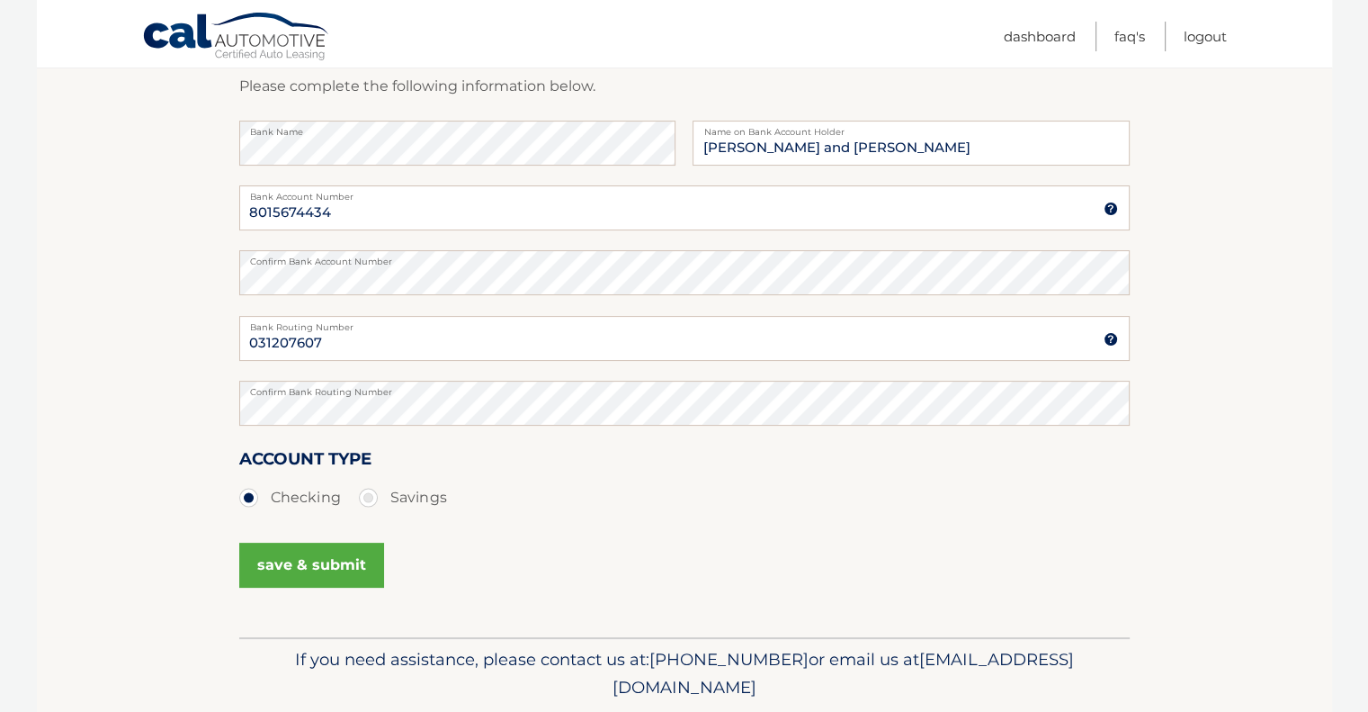
click at [306, 564] on button "save & submit" at bounding box center [311, 564] width 145 height 45
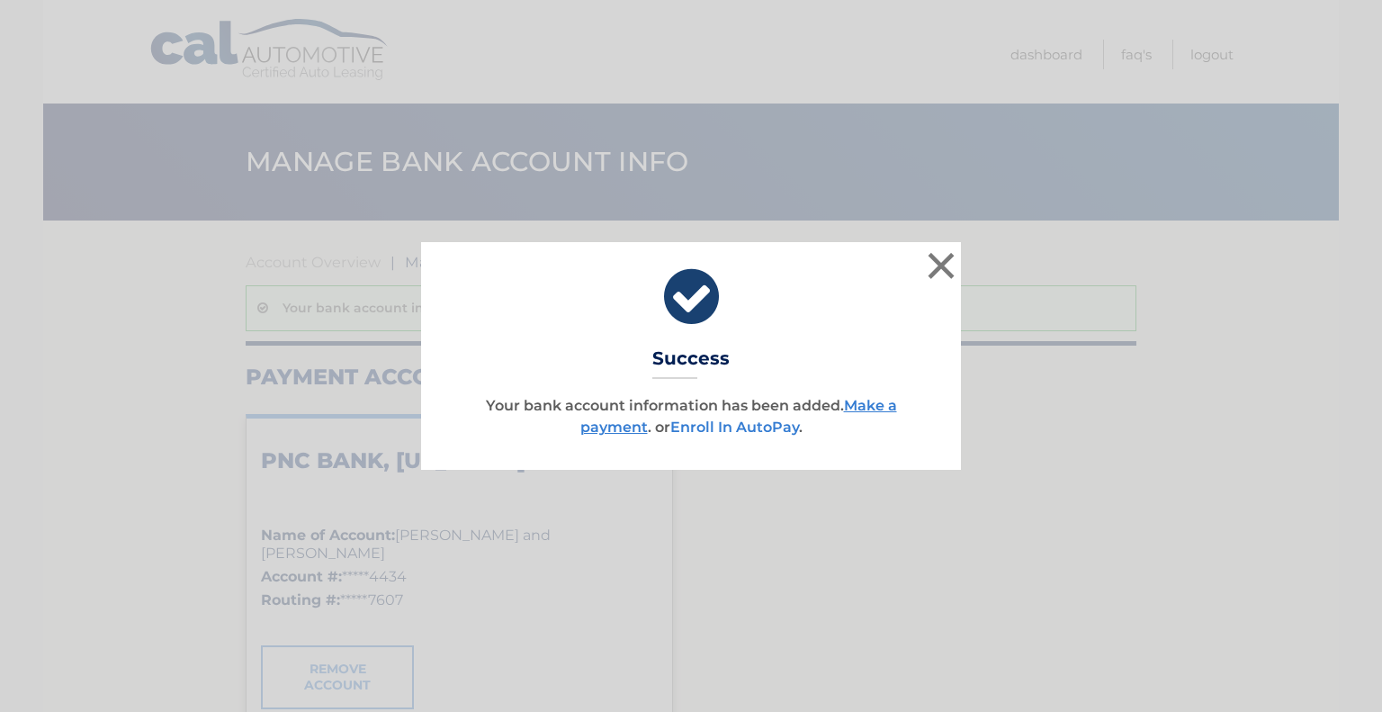
click at [731, 428] on link "Enroll In AutoPay" at bounding box center [734, 426] width 129 height 17
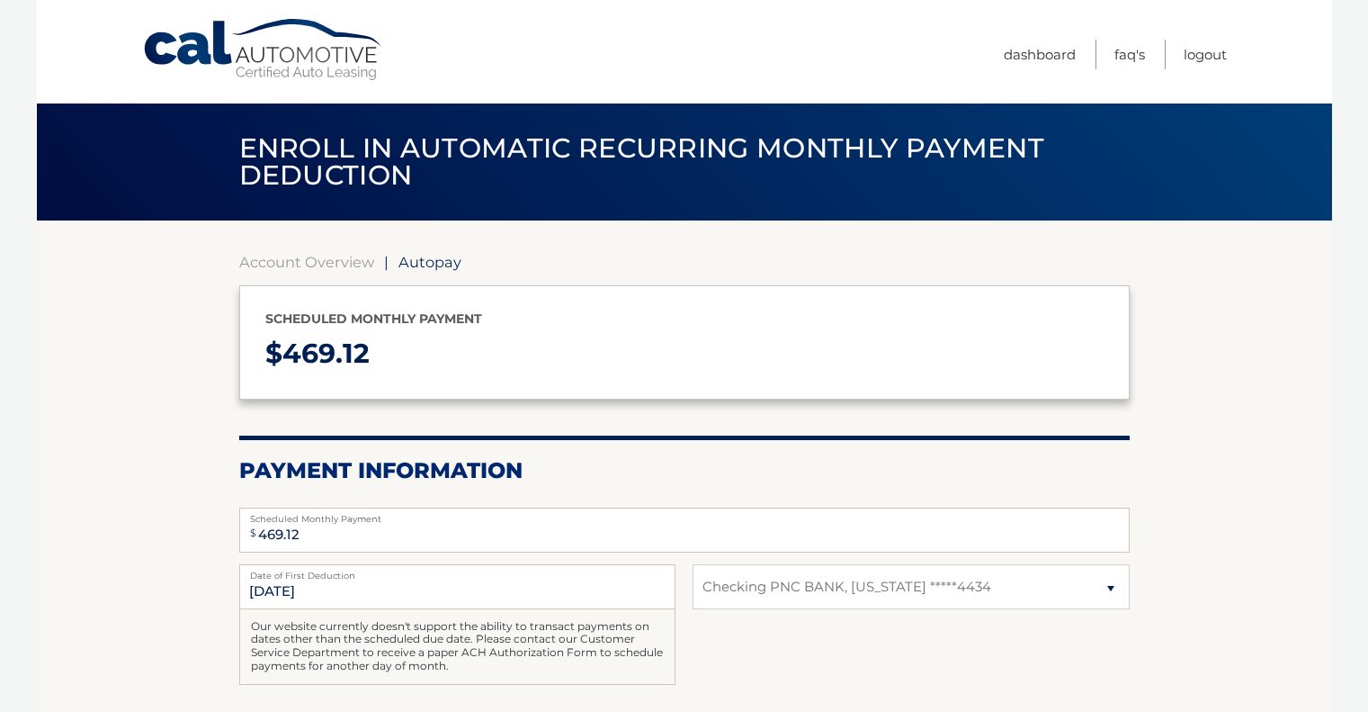
select select "NTdmMWZiNGUtYWM1Mi00MGYyLThjMzctZGEyMTFlZDQxMWE3"
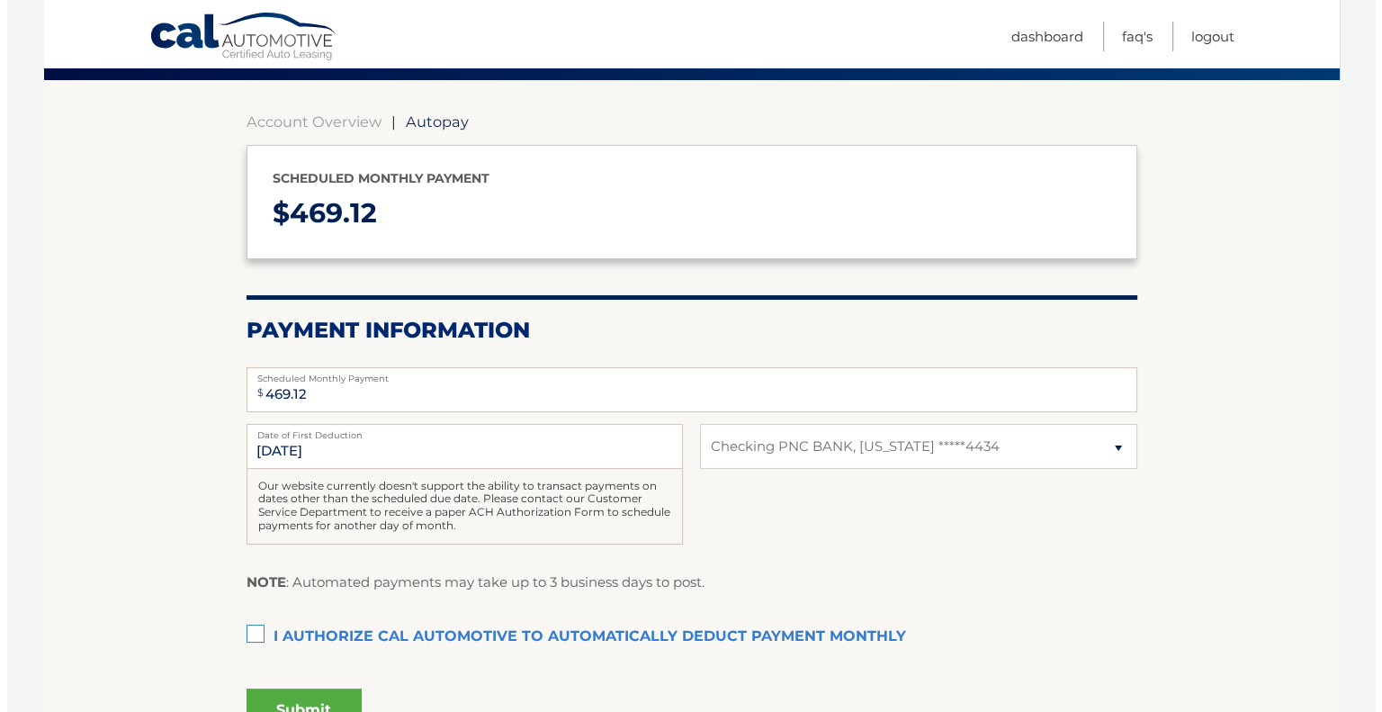
scroll to position [180, 0]
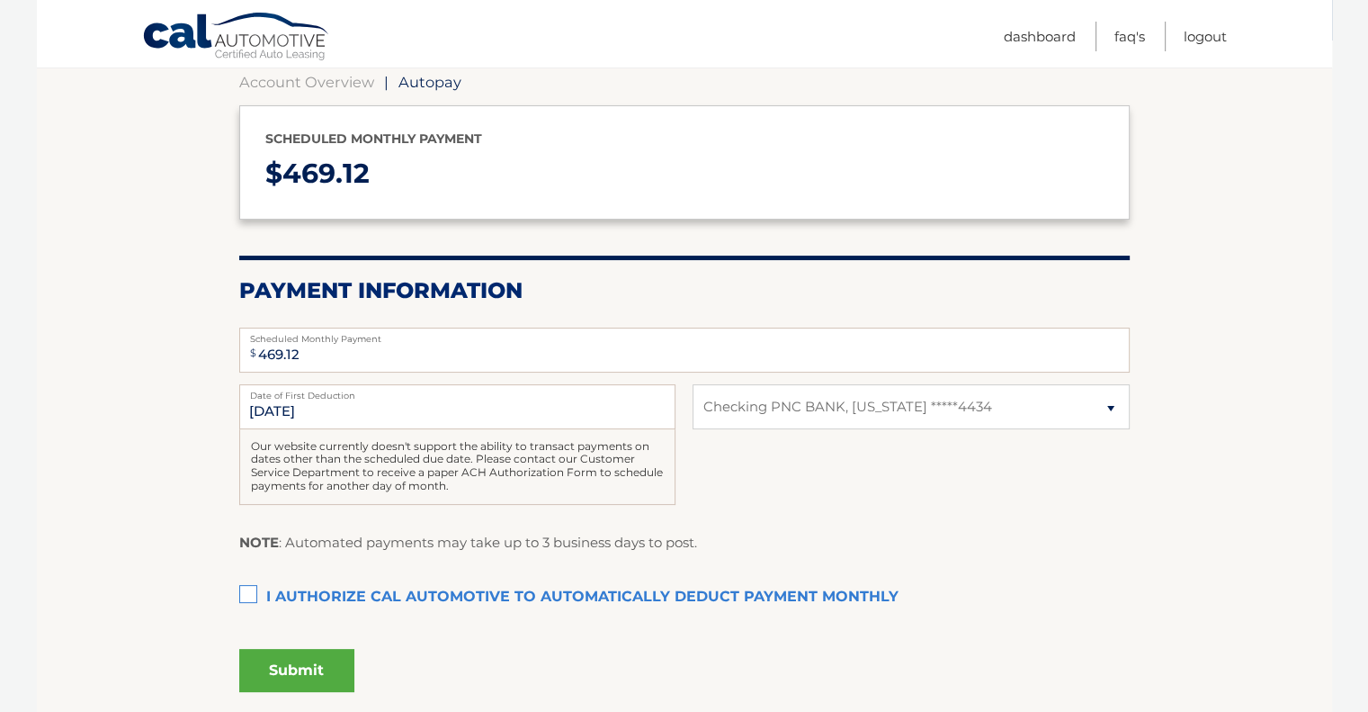
click at [245, 593] on label "I authorize cal automotive to automatically deduct payment monthly This checkbo…" at bounding box center [684, 597] width 890 height 36
click at [0, 0] on input "I authorize cal automotive to automatically deduct payment monthly This checkbo…" at bounding box center [0, 0] width 0 height 0
click at [298, 660] on button "Submit" at bounding box center [296, 670] width 115 height 43
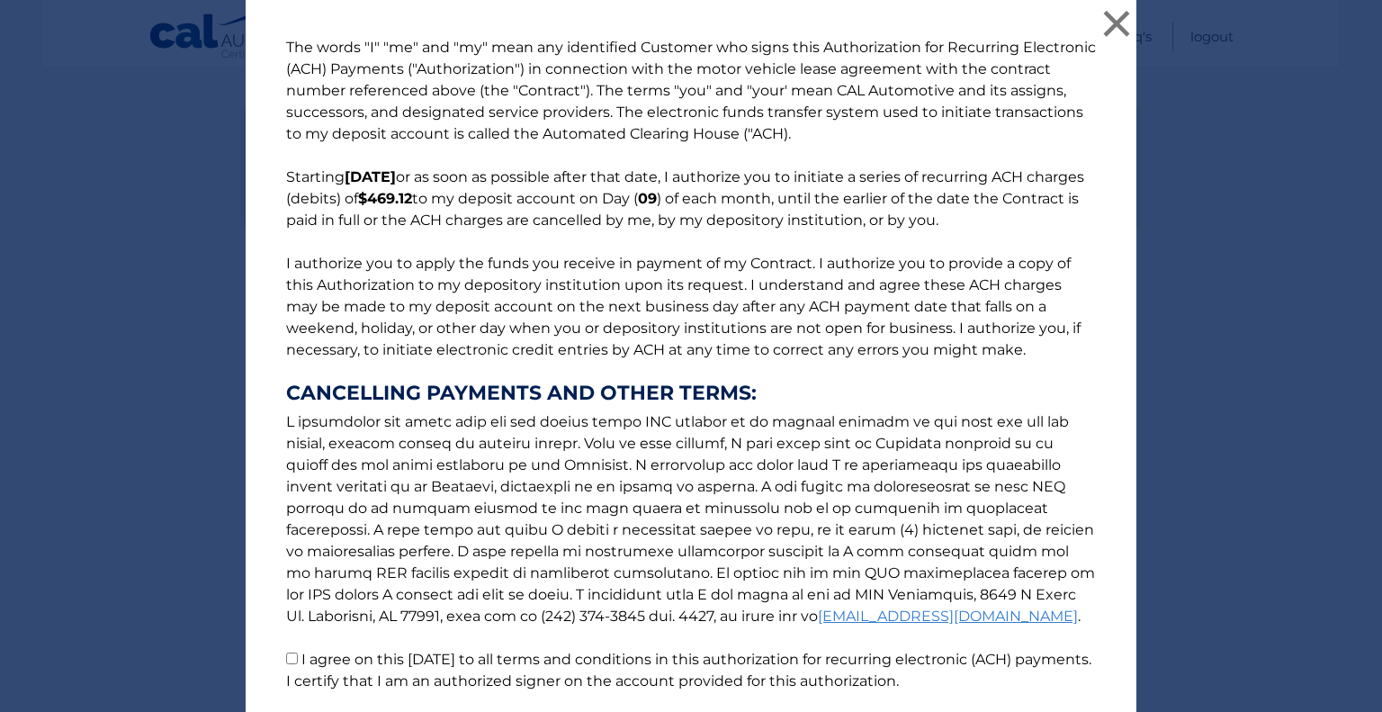
click at [286, 656] on input "I agree on this 08/29/2025 to all terms and conditions in this authorization fo…" at bounding box center [292, 658] width 12 height 12
checkbox input "true"
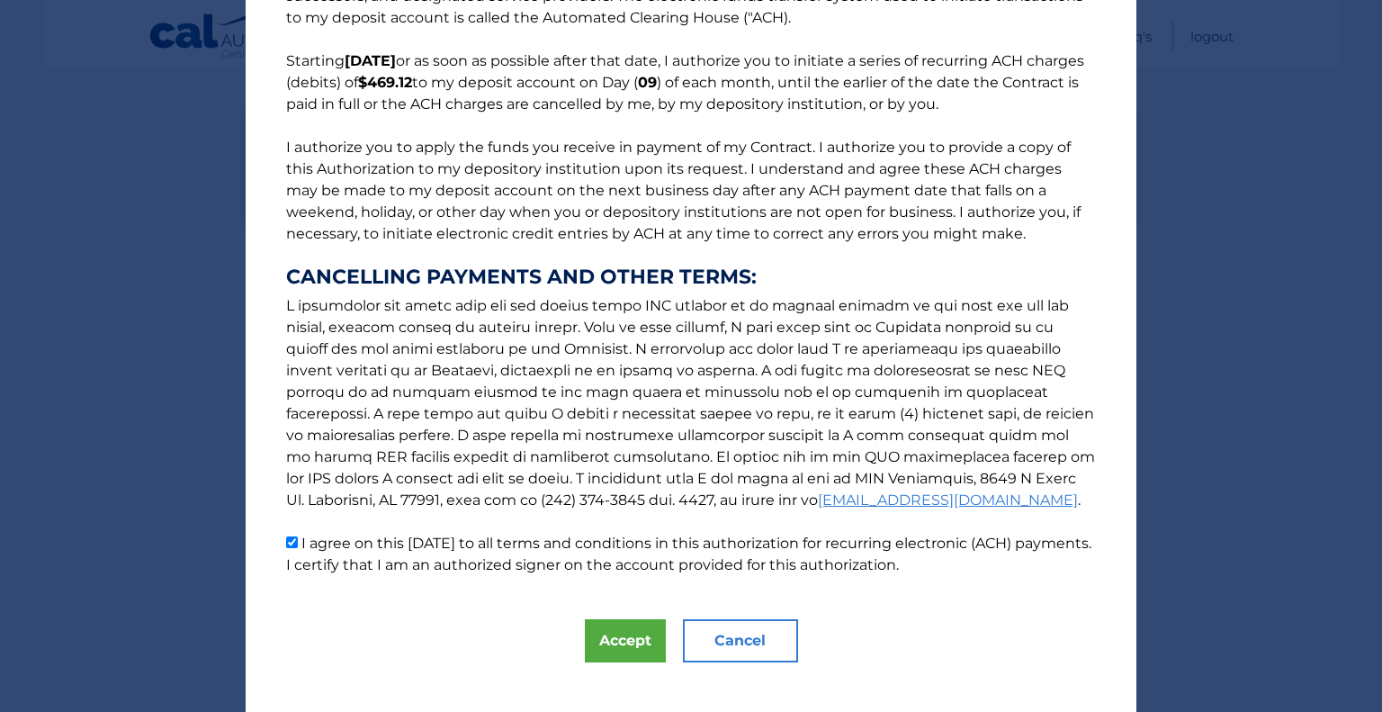
scroll to position [138, 0]
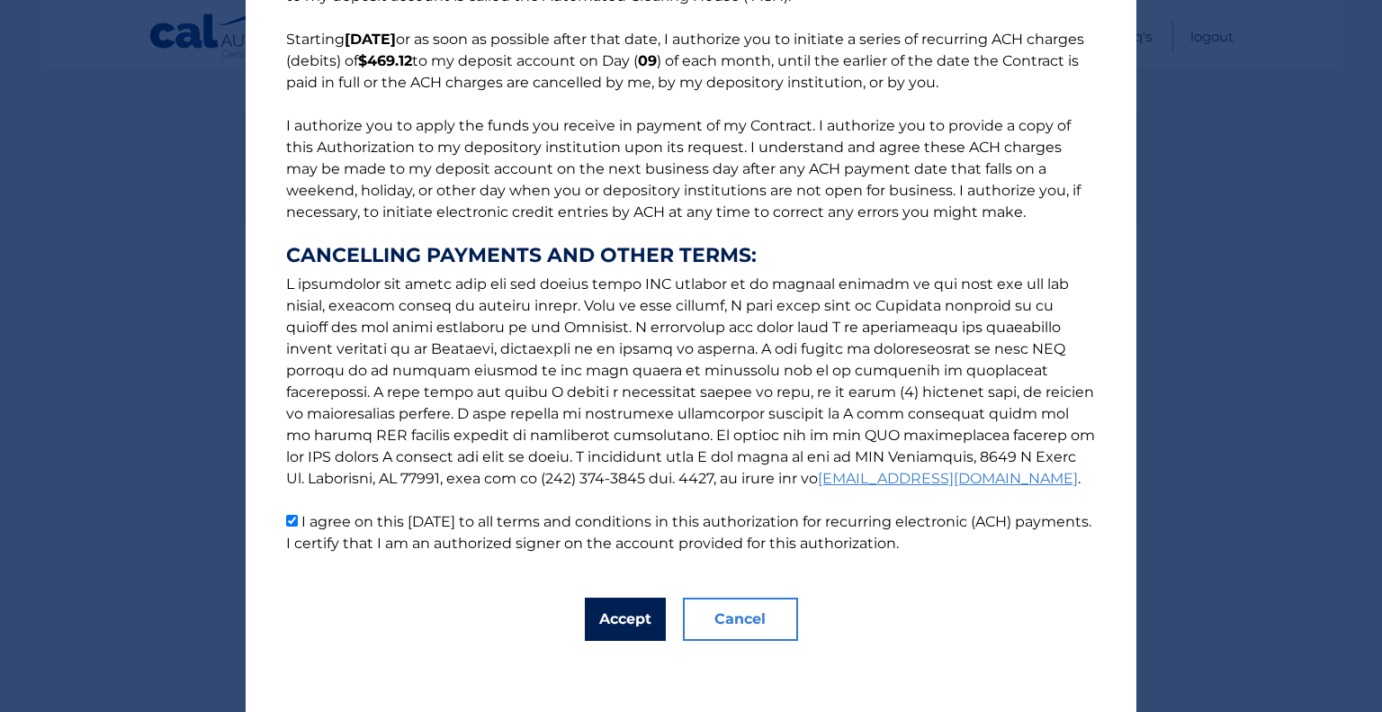
click at [619, 615] on button "Accept" at bounding box center [625, 618] width 81 height 43
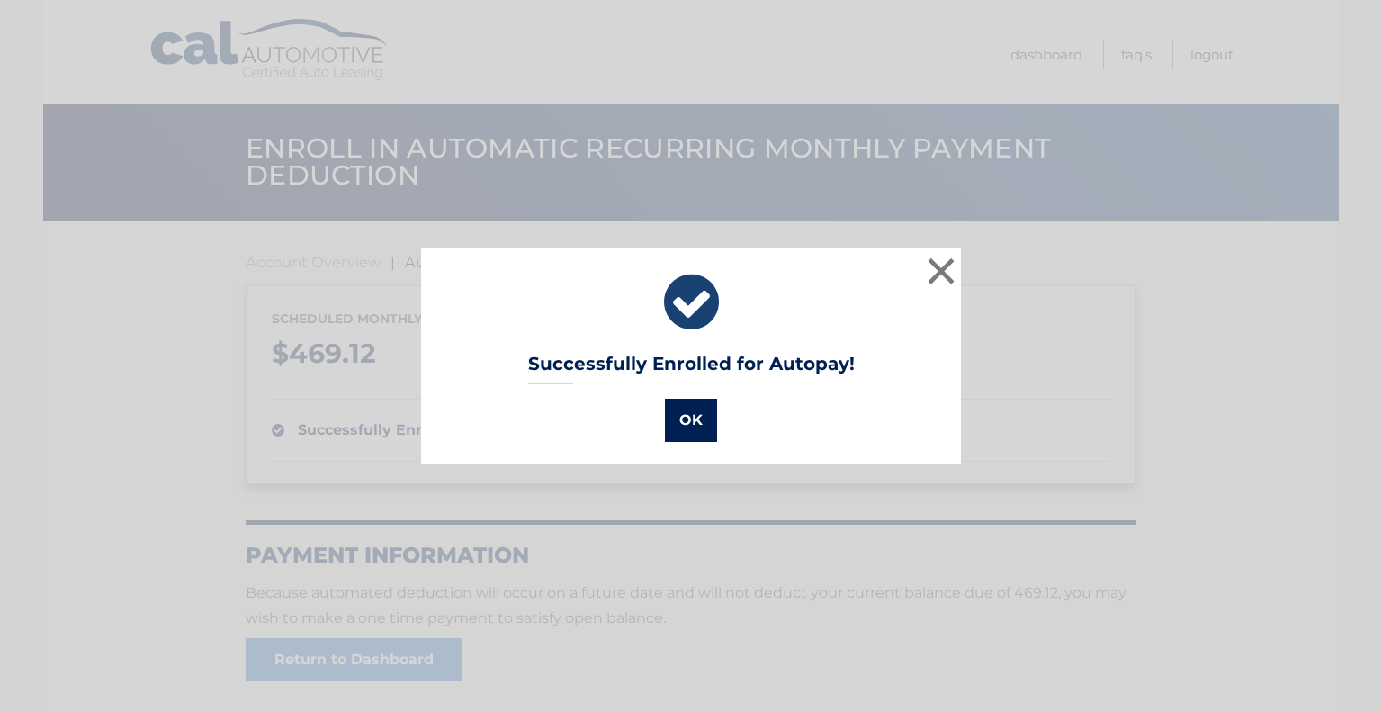
click at [681, 416] on button "OK" at bounding box center [691, 419] width 52 height 43
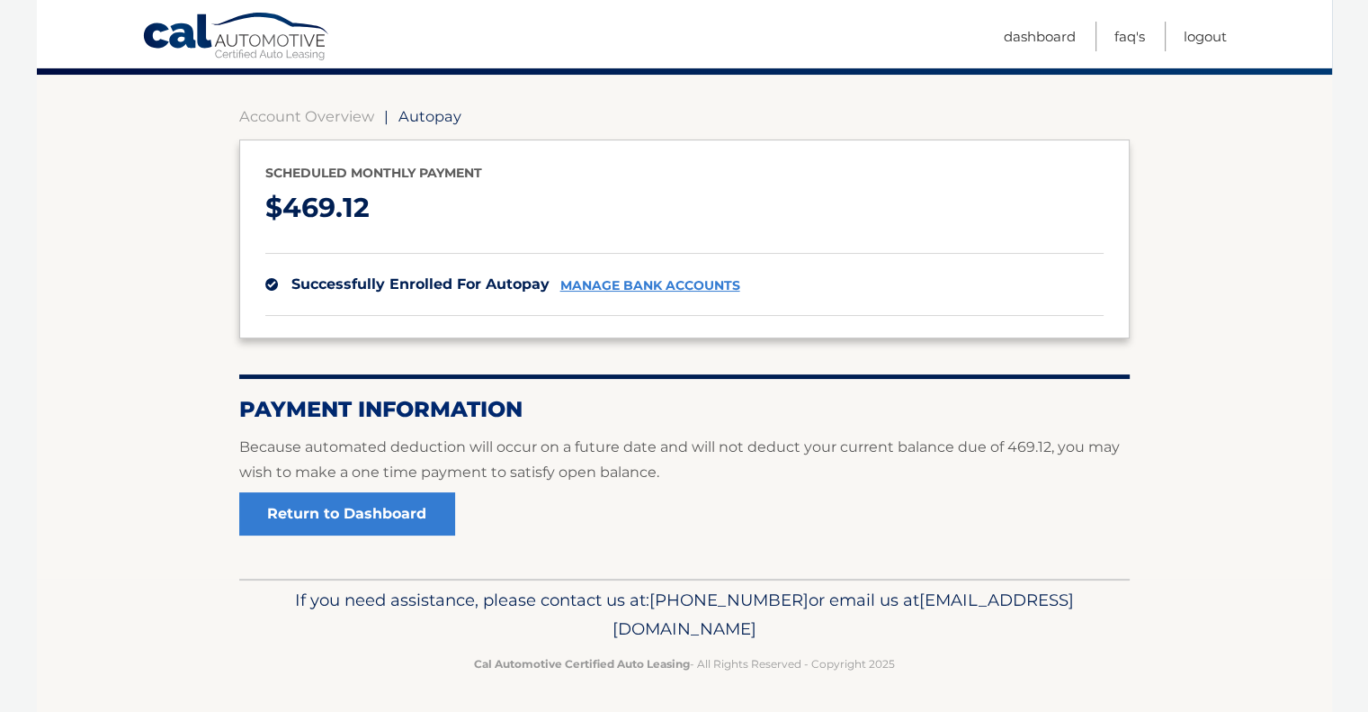
scroll to position [148, 0]
